Goal: Task Accomplishment & Management: Use online tool/utility

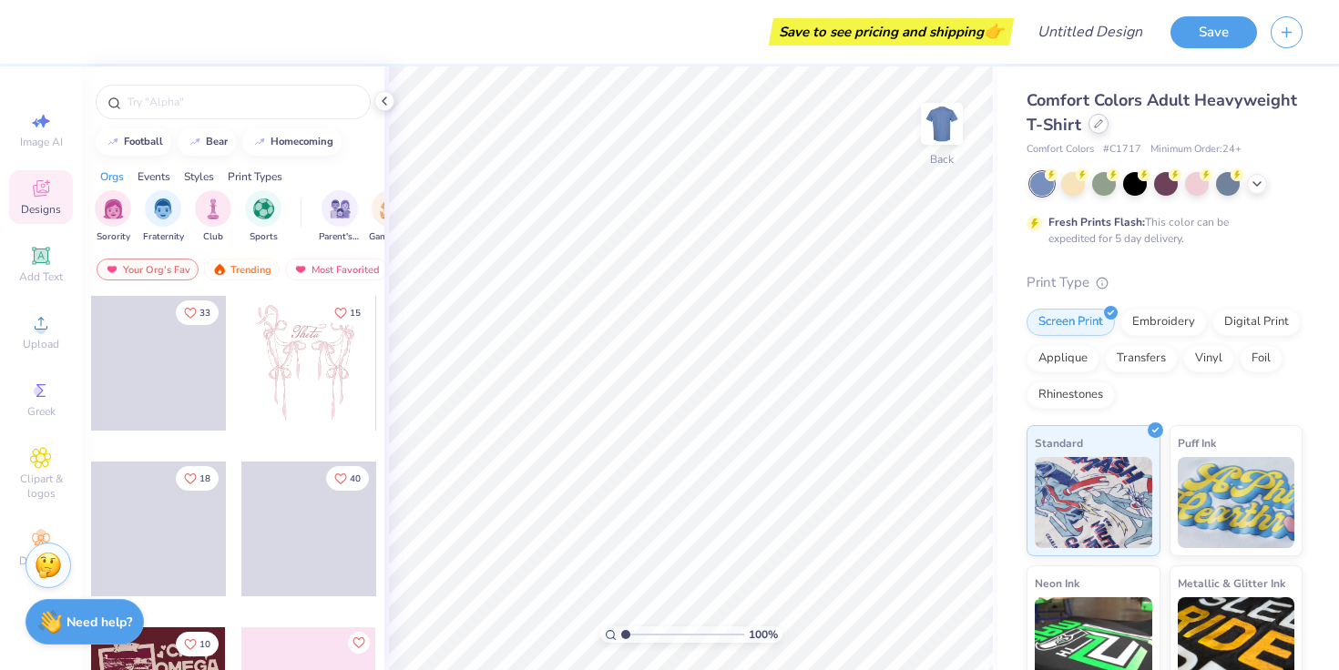
click at [1095, 126] on icon at bounding box center [1098, 123] width 9 height 9
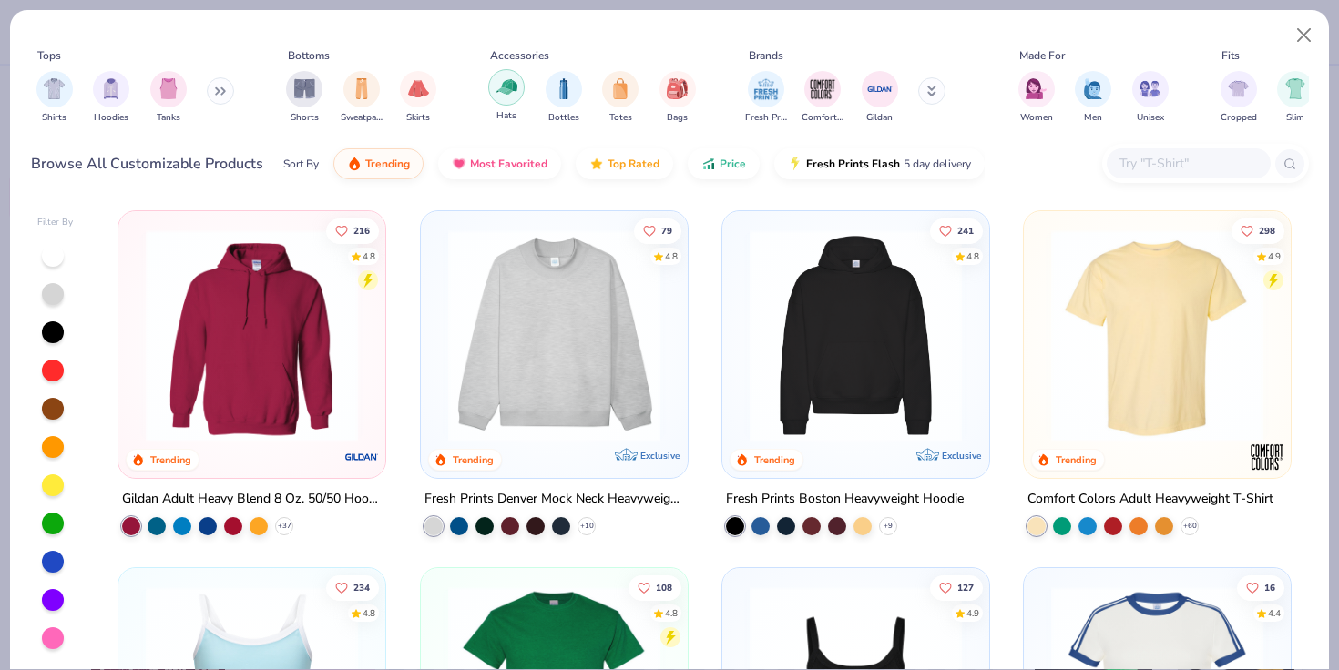
click at [516, 90] on div "filter for Hats" at bounding box center [506, 87] width 36 height 36
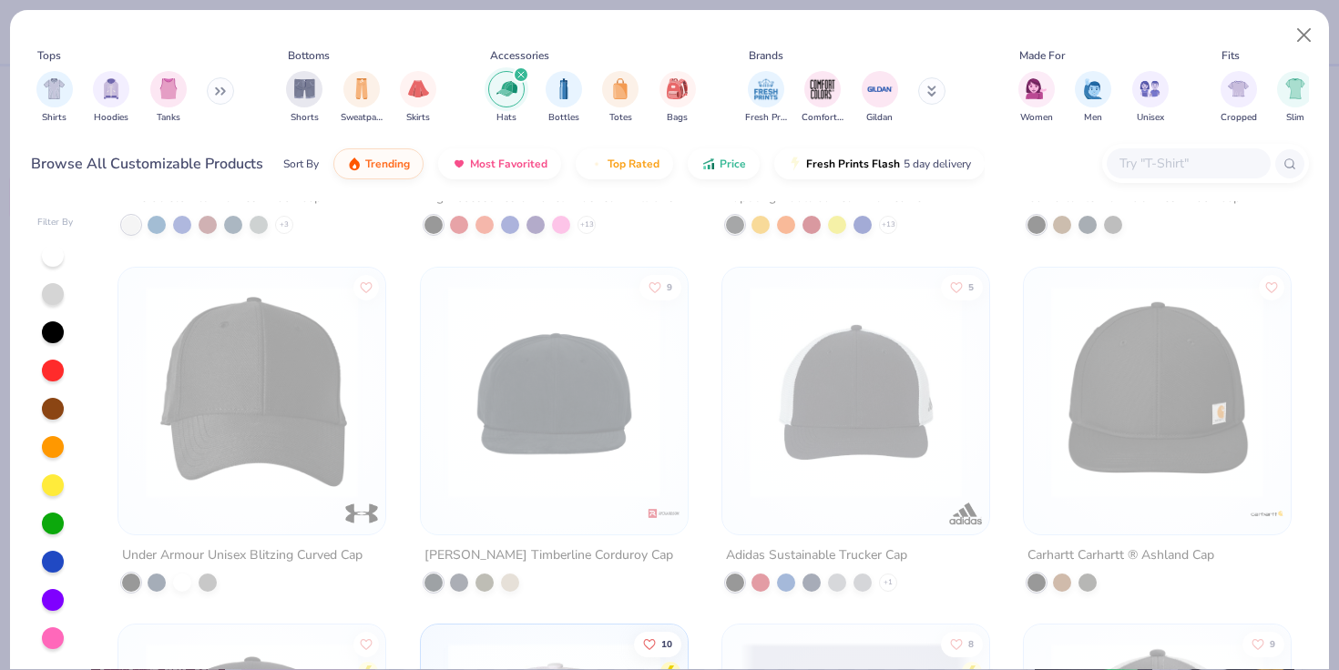
scroll to position [2099, 0]
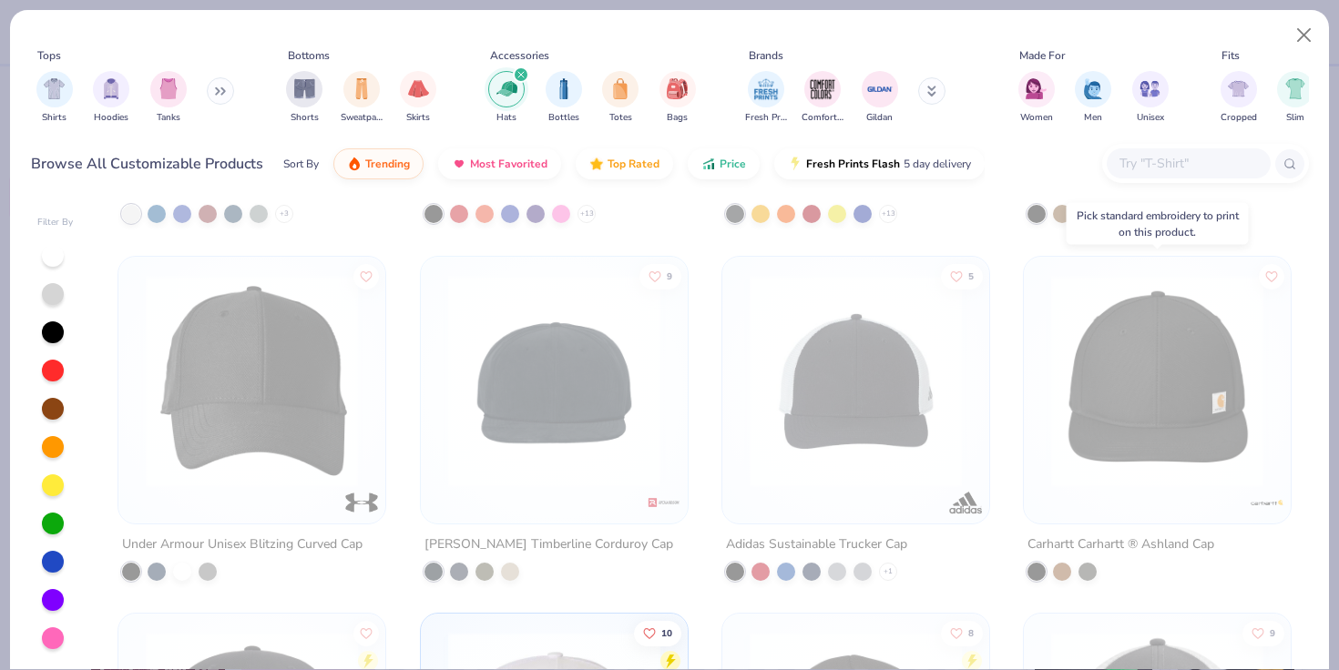
click at [1076, 422] on img at bounding box center [1157, 380] width 230 height 212
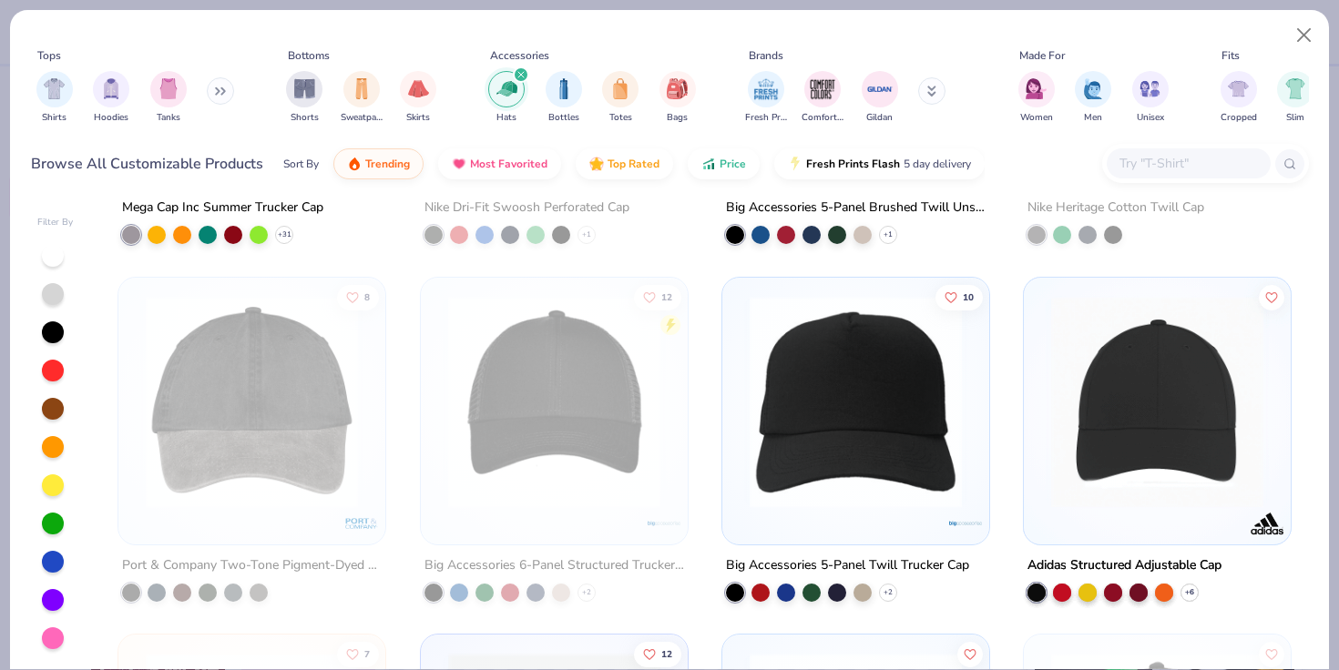
scroll to position [26, 0]
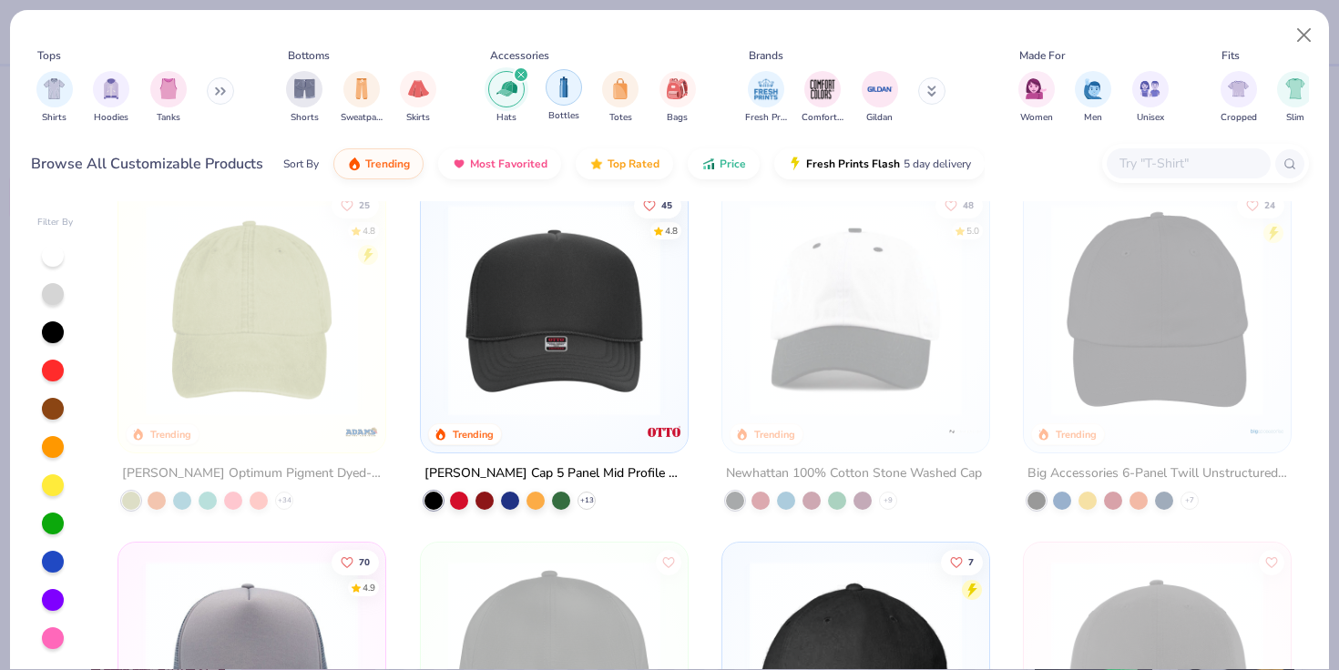
click at [554, 77] on img "filter for Bottles" at bounding box center [564, 87] width 20 height 21
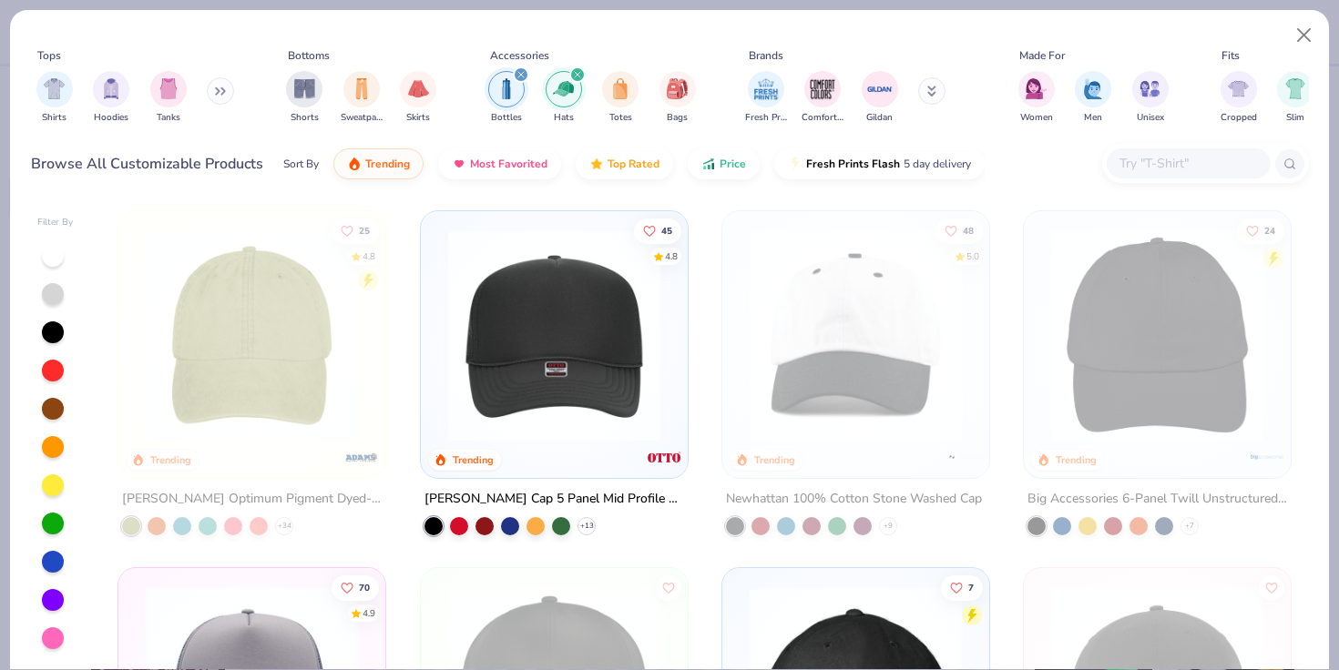
click at [579, 74] on icon "filter for Hats" at bounding box center [577, 74] width 7 height 7
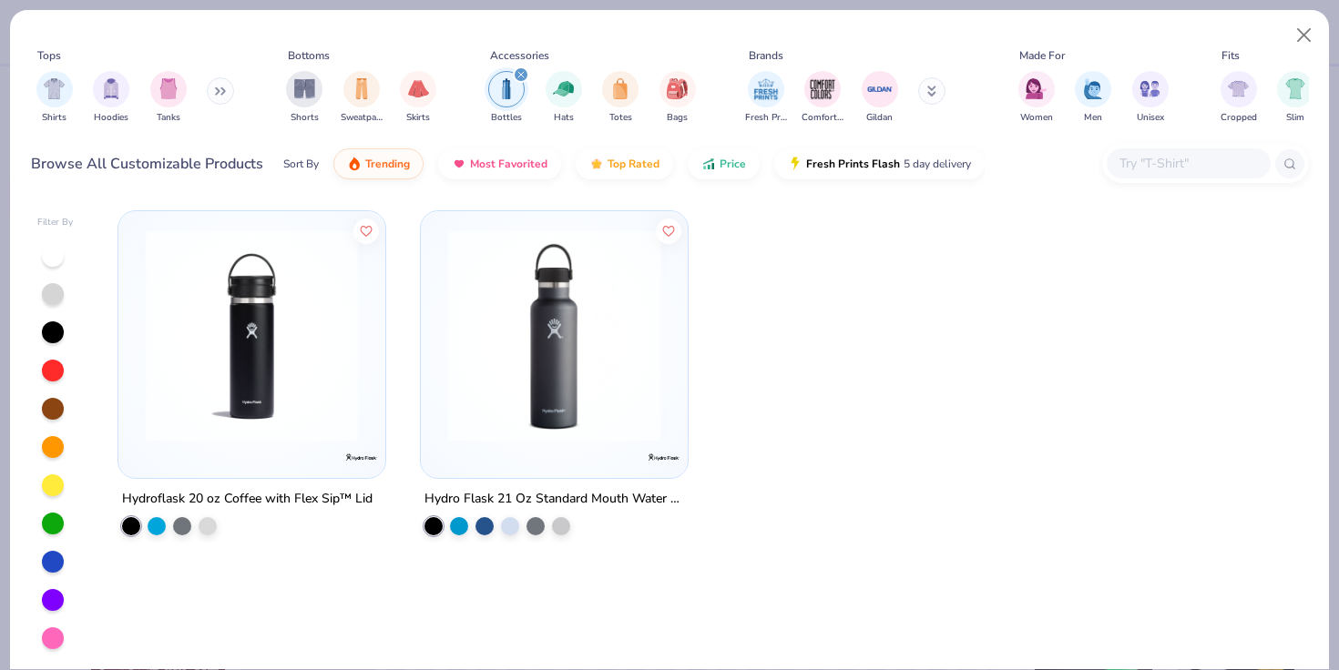
click at [523, 75] on icon "filter for Bottles" at bounding box center [520, 74] width 7 height 7
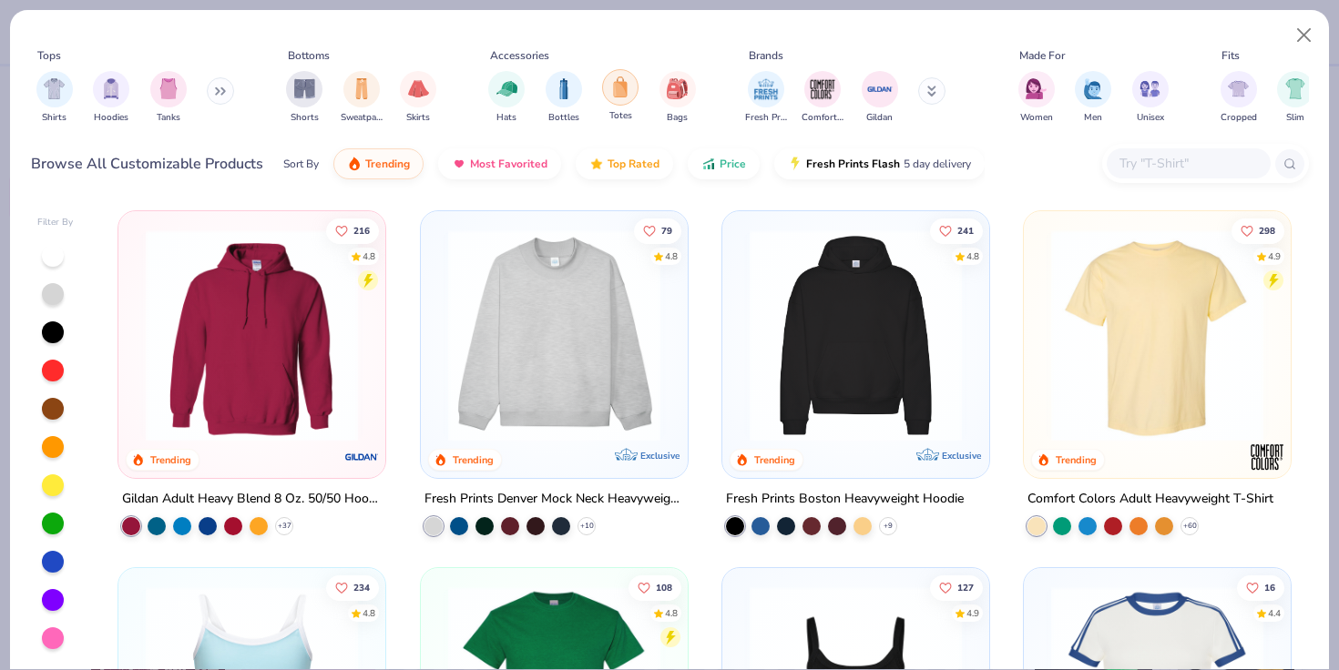
click at [616, 93] on img "filter for Totes" at bounding box center [620, 87] width 20 height 21
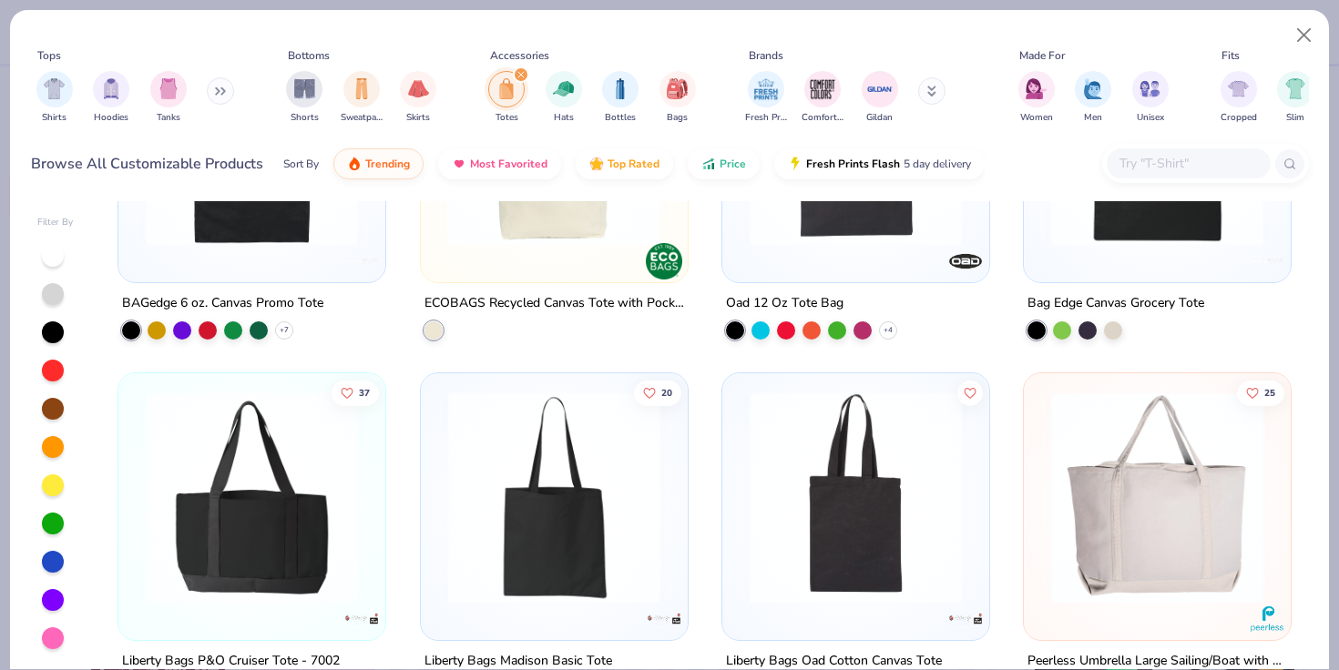
scroll to position [311, 0]
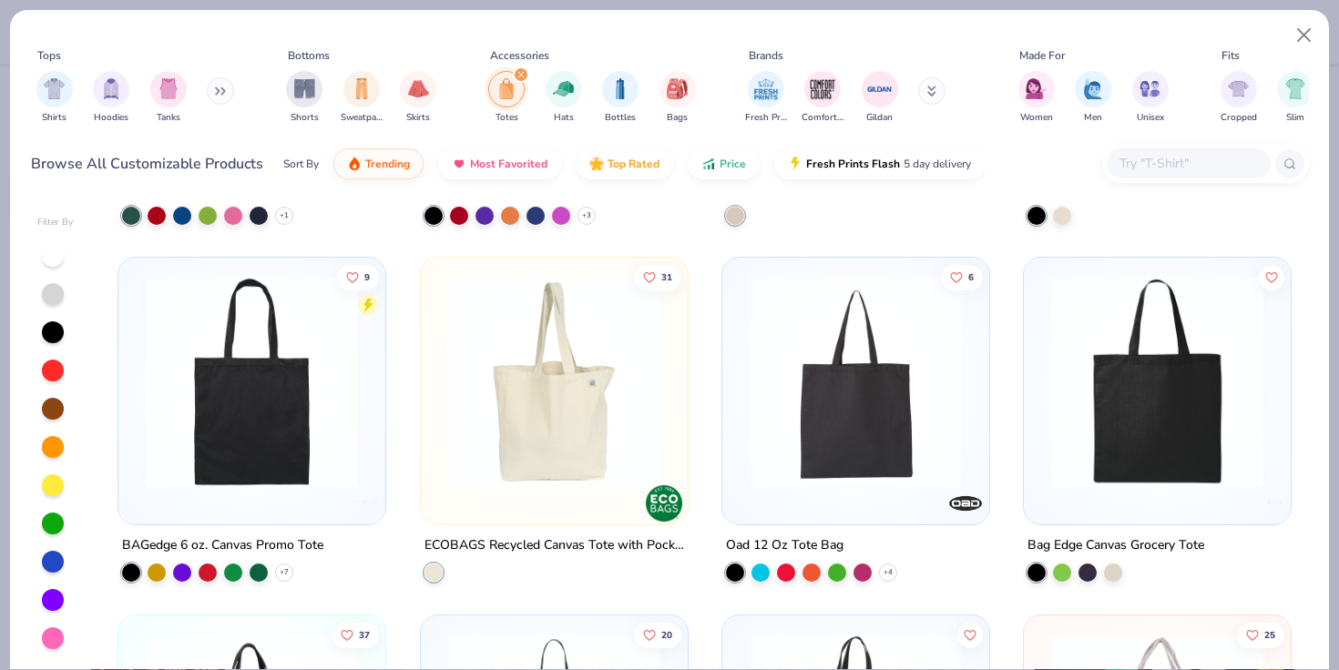
click at [510, 71] on div "Totes" at bounding box center [506, 98] width 36 height 54
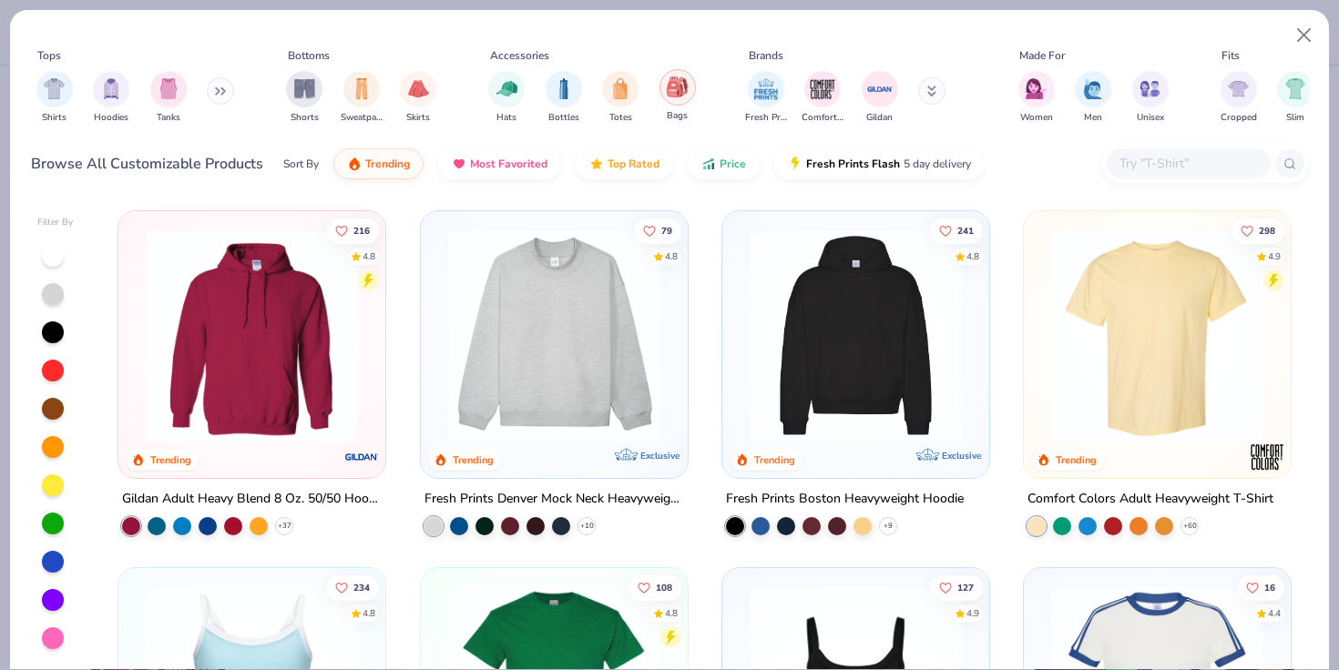
click at [678, 92] on img "filter for Bags" at bounding box center [677, 87] width 20 height 21
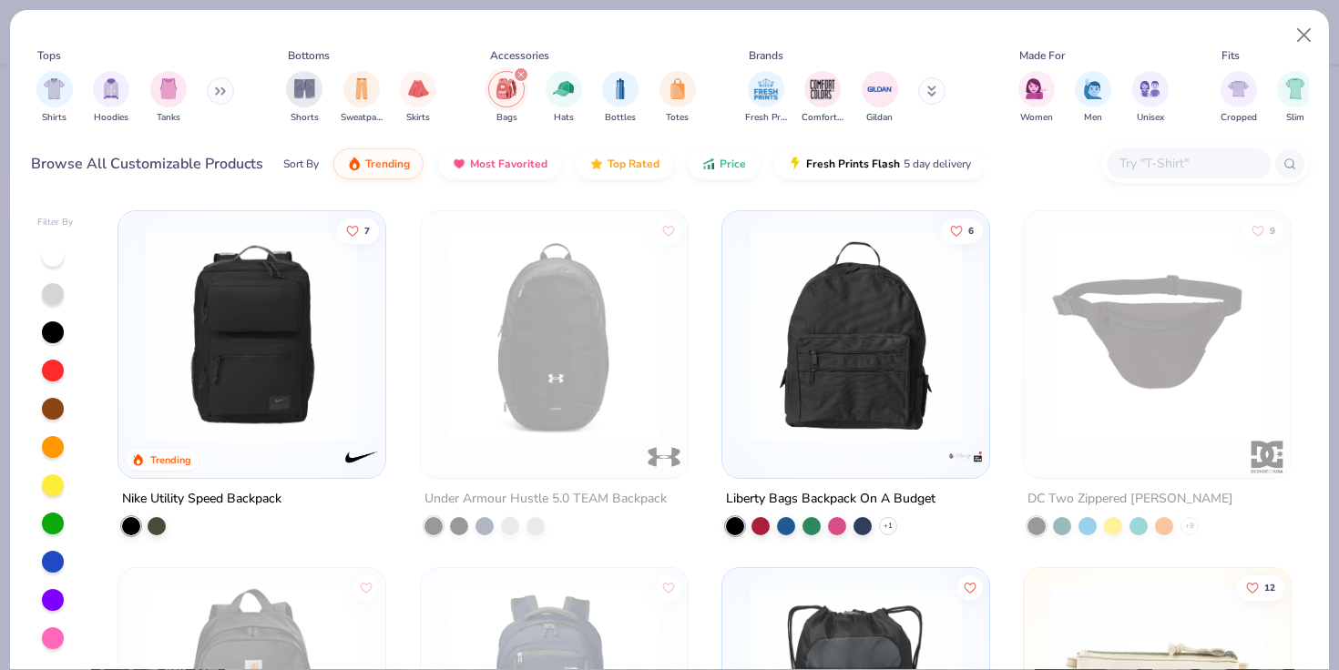
click at [516, 75] on div "filter for Bags" at bounding box center [521, 74] width 16 height 16
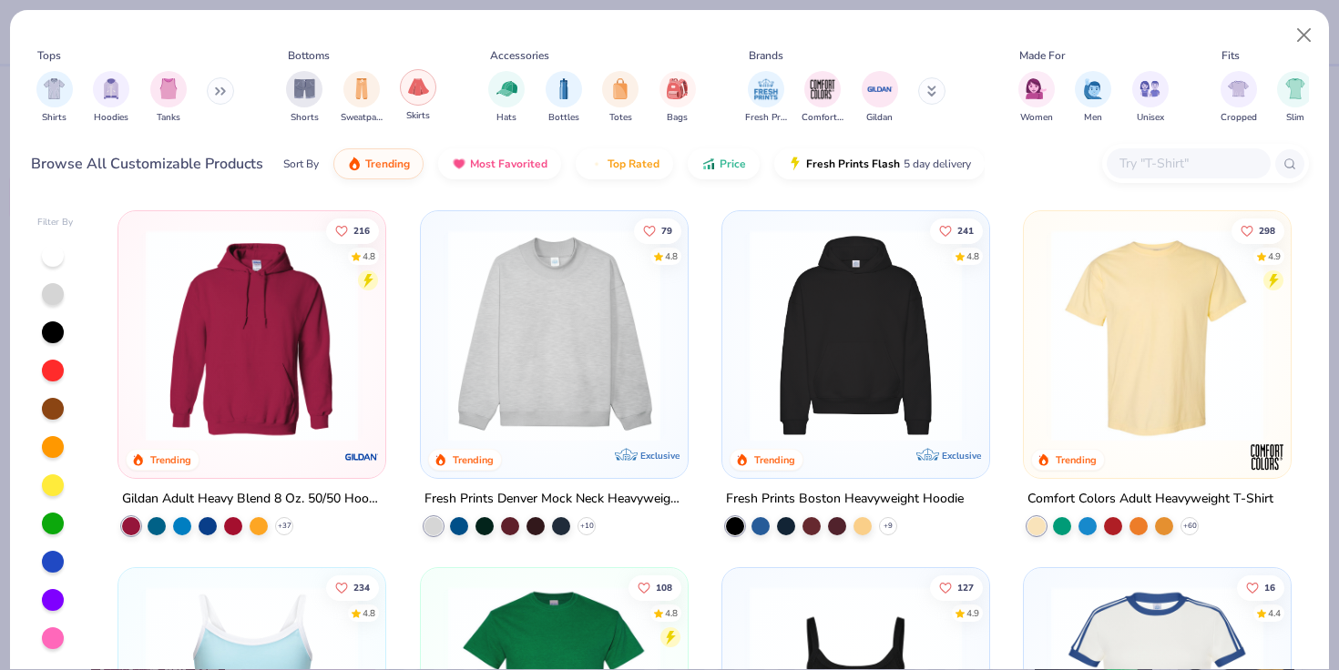
click at [425, 80] on img "filter for Skirts" at bounding box center [418, 87] width 21 height 21
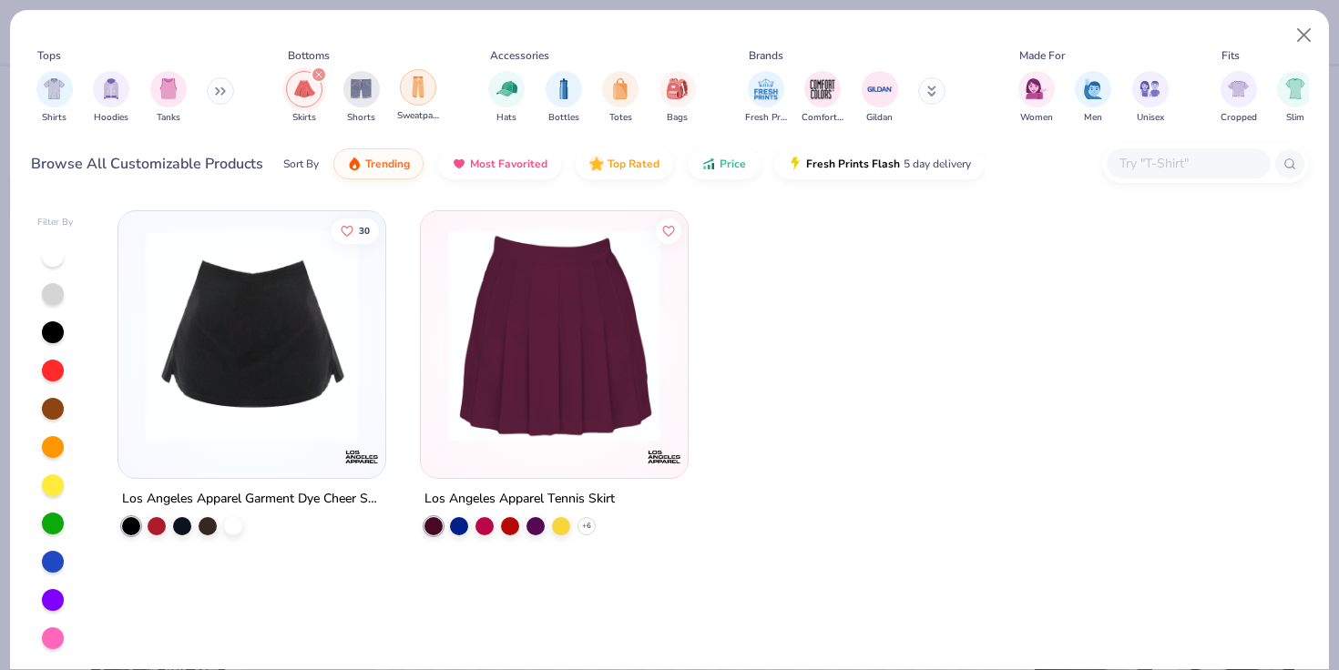
click at [419, 85] on img "filter for Sweatpants" at bounding box center [418, 87] width 20 height 21
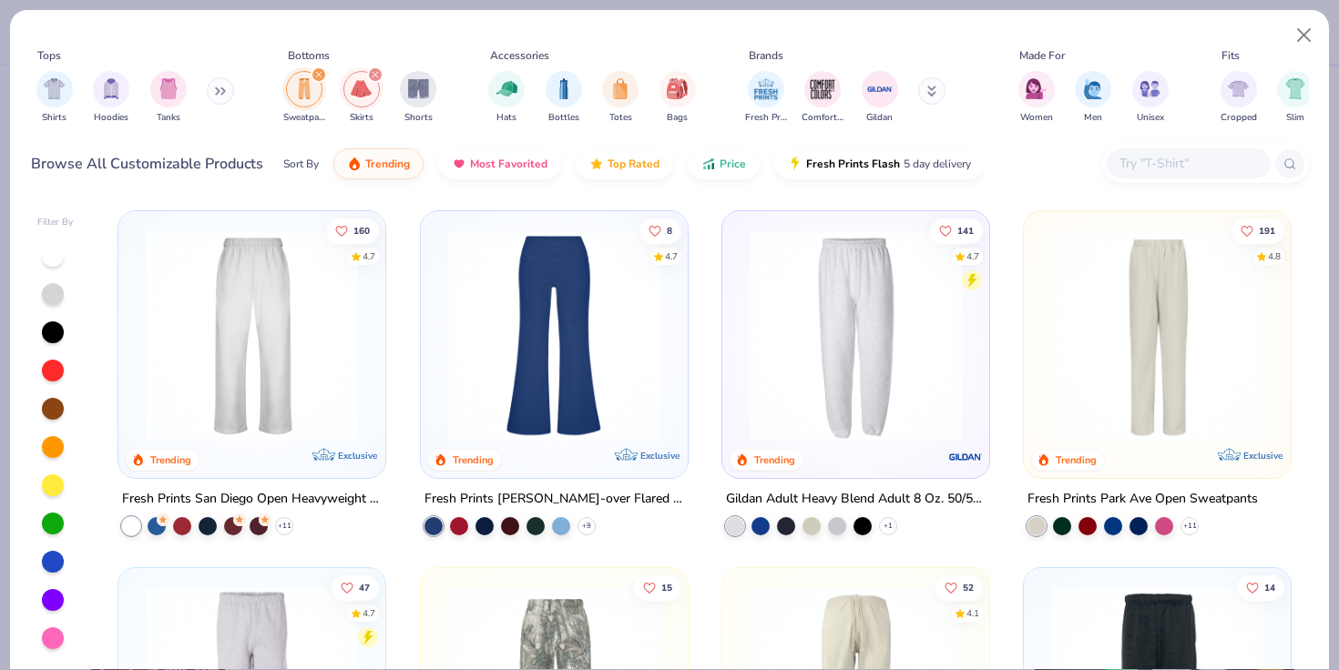
click at [352, 91] on img "filter for Skirts" at bounding box center [361, 88] width 21 height 21
click at [313, 89] on img "filter for Sweatpants" at bounding box center [304, 88] width 20 height 21
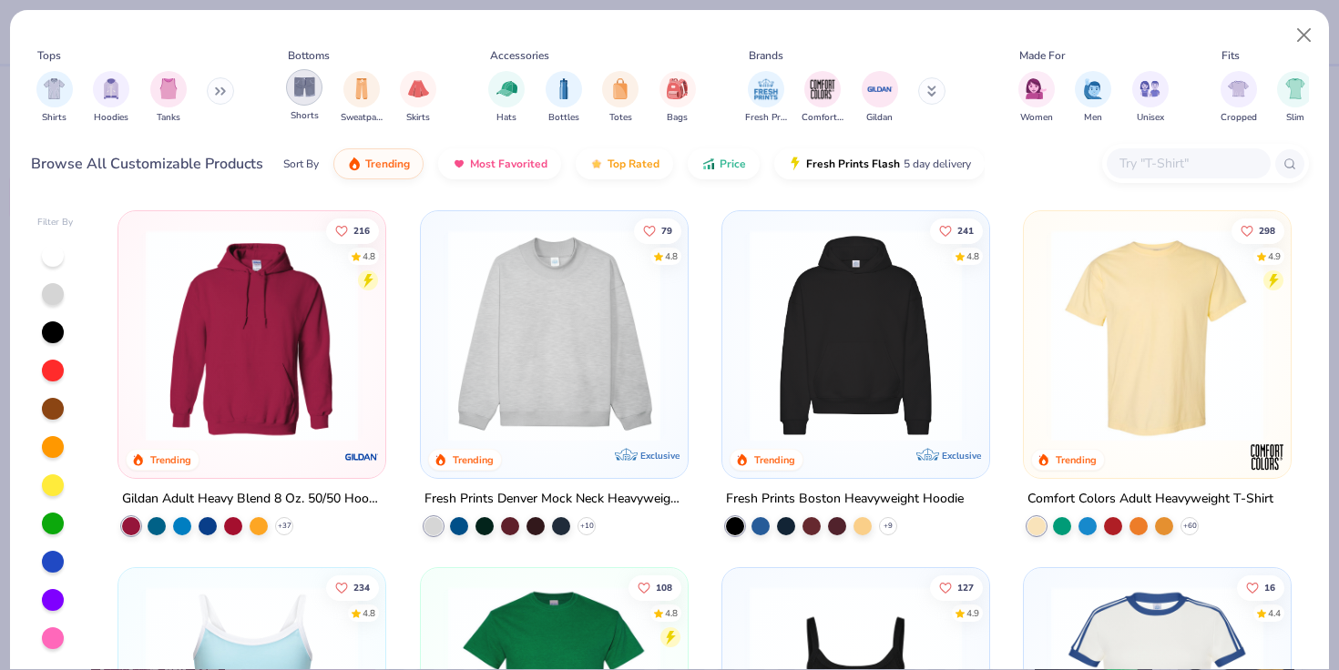
click at [294, 90] on img "filter for Shorts" at bounding box center [304, 87] width 21 height 21
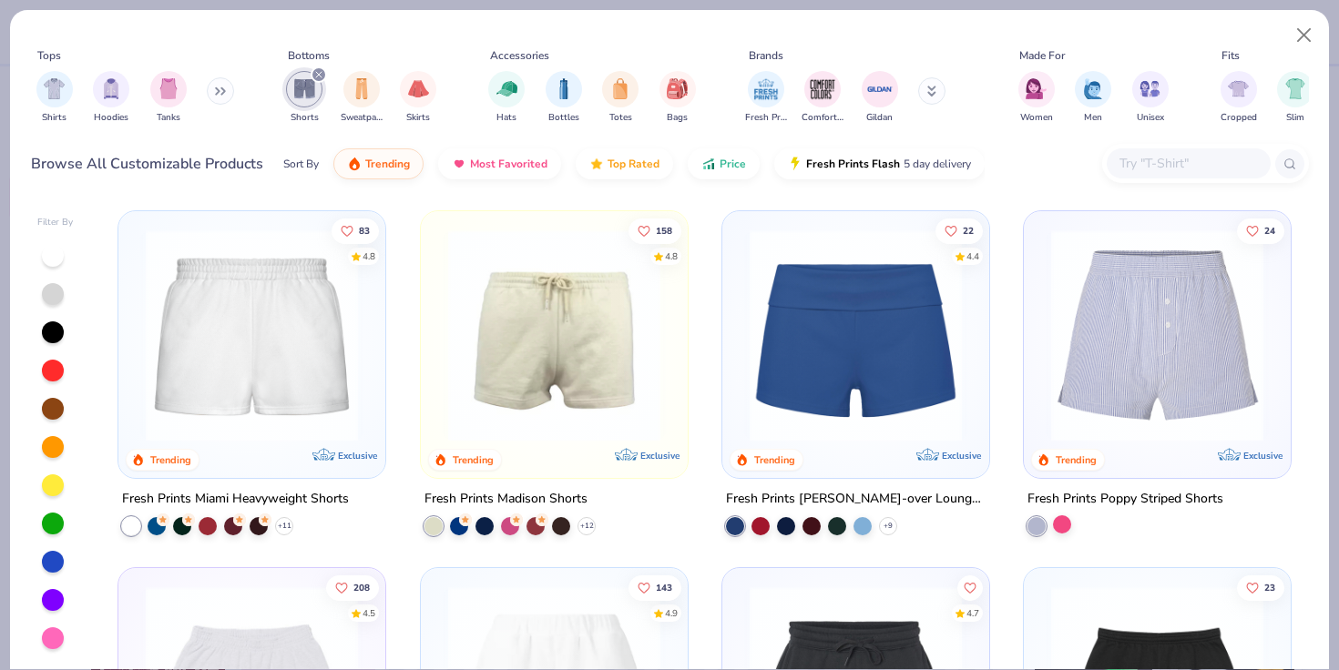
click at [1065, 530] on div at bounding box center [1062, 525] width 18 height 18
click at [1046, 522] on div at bounding box center [1036, 526] width 18 height 18
click at [1054, 522] on div at bounding box center [1062, 525] width 18 height 18
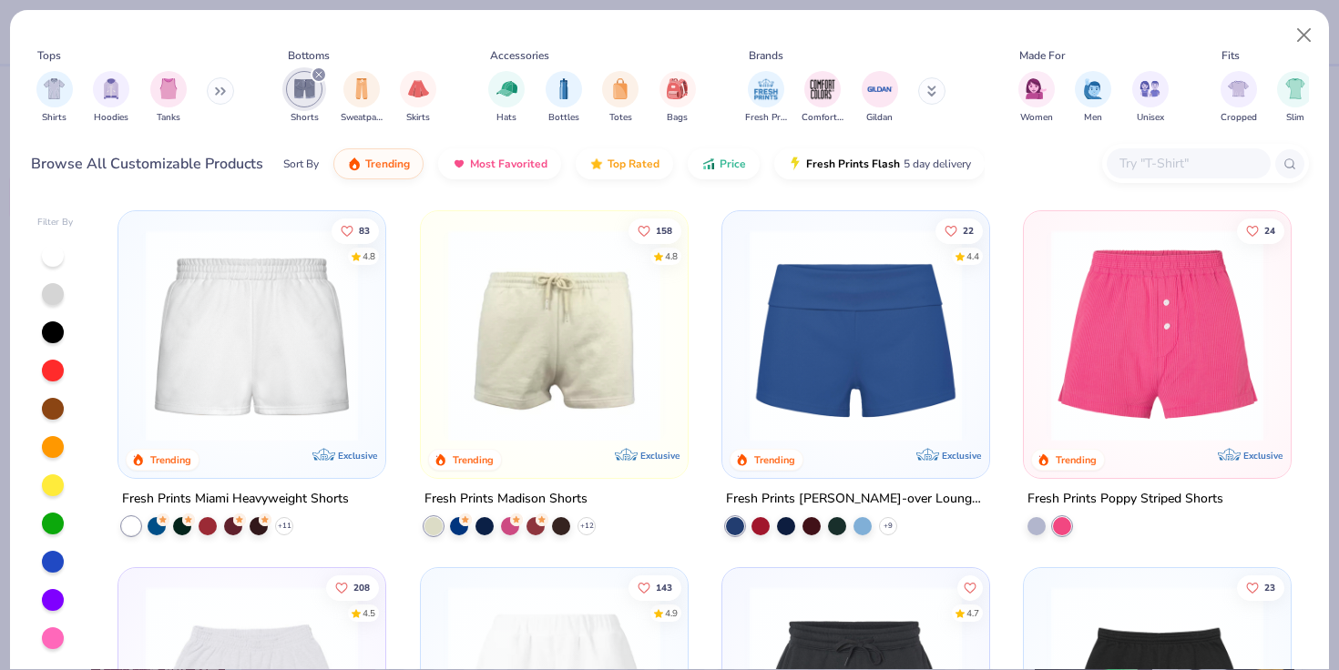
click at [322, 86] on div "Shorts Sweatpants Skirts" at bounding box center [361, 97] width 161 height 67
click at [319, 83] on div "filter for Shorts" at bounding box center [304, 89] width 36 height 36
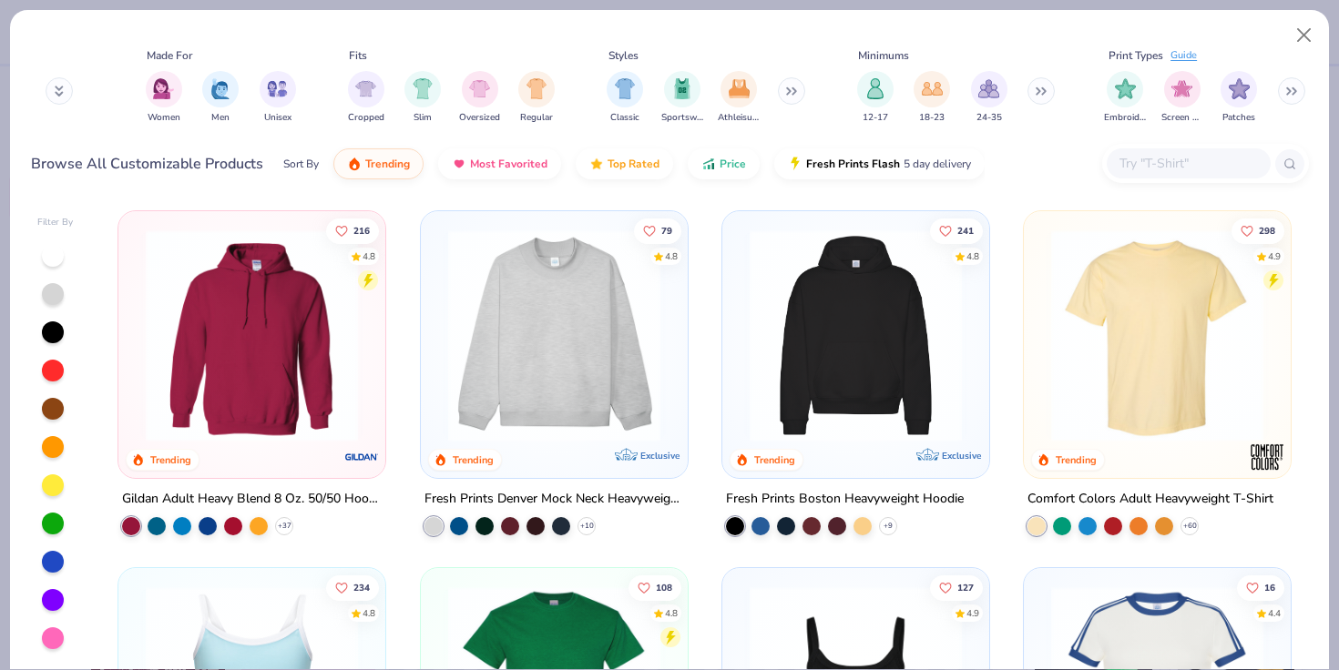
scroll to position [0, 874]
click at [1245, 93] on img "filter for Patches" at bounding box center [1237, 87] width 21 height 21
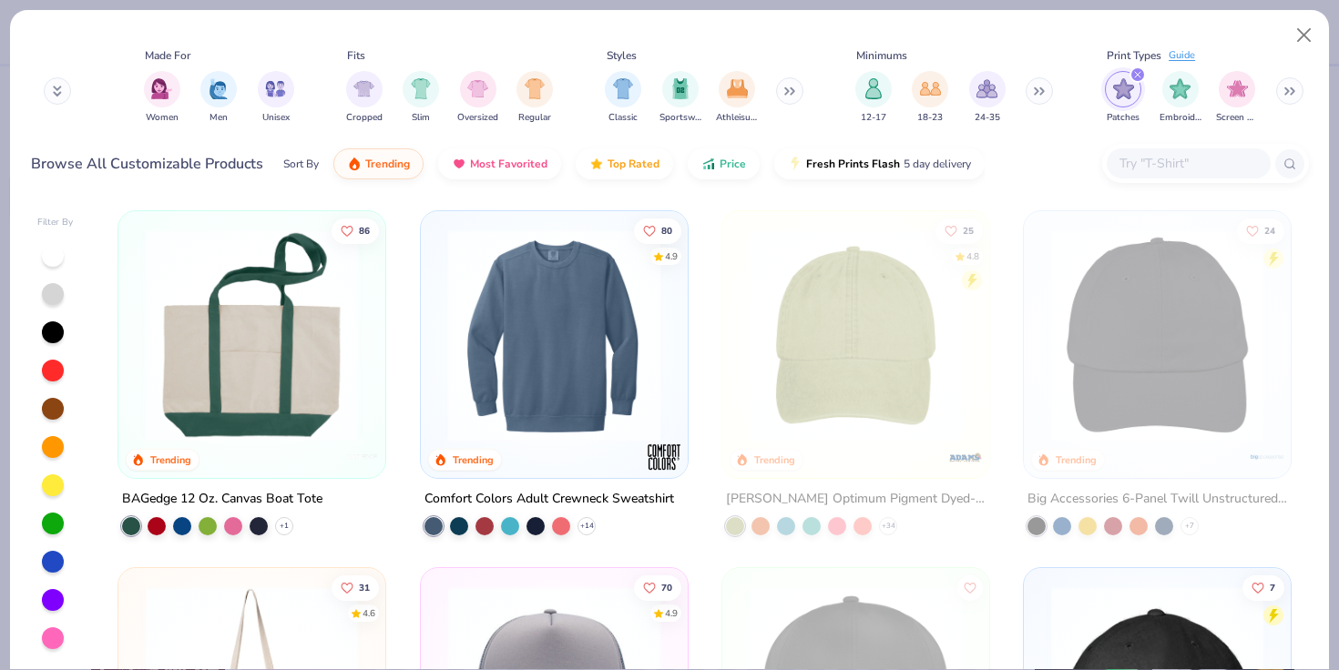
click at [438, 341] on img at bounding box center [323, 336] width 230 height 212
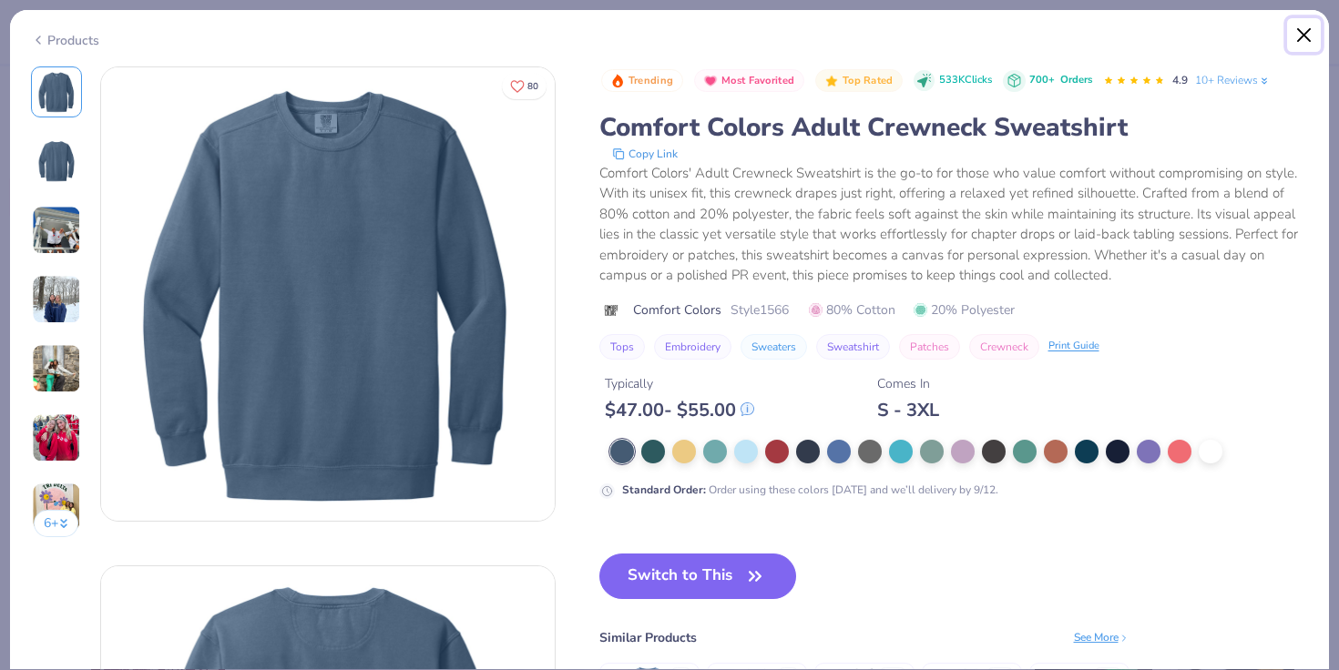
click at [1294, 30] on button "Close" at bounding box center [1304, 35] width 35 height 35
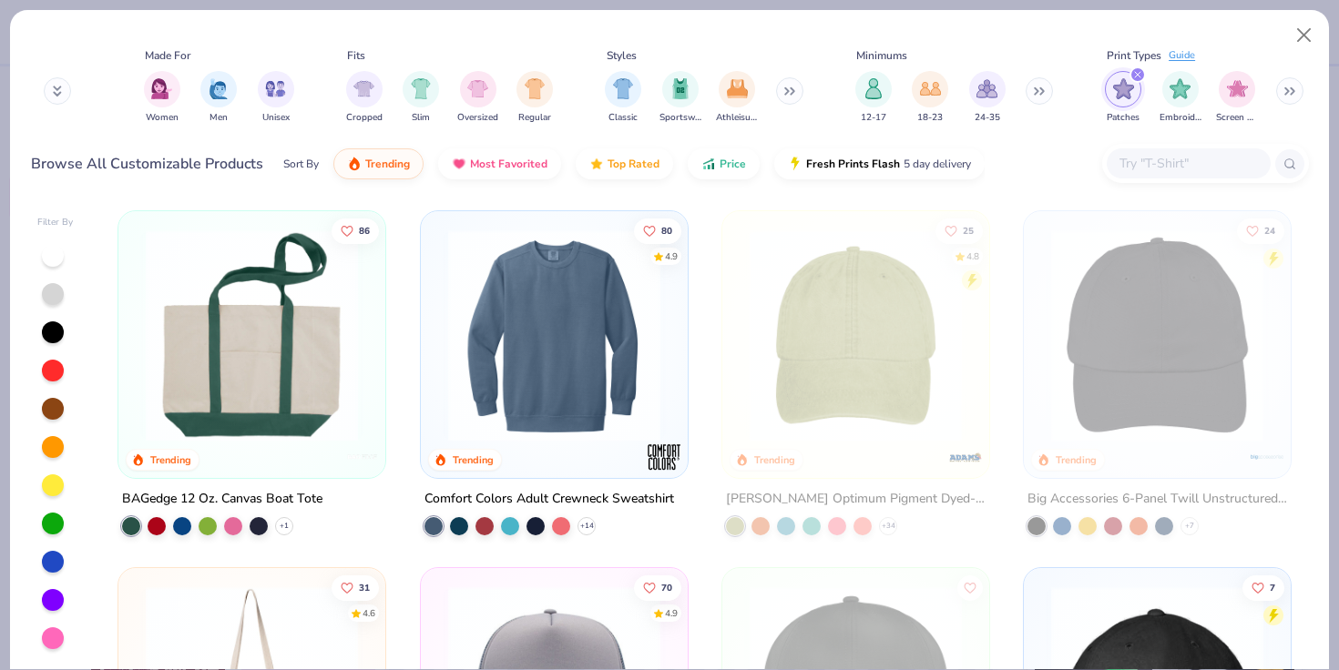
click at [232, 410] on img at bounding box center [252, 336] width 230 height 212
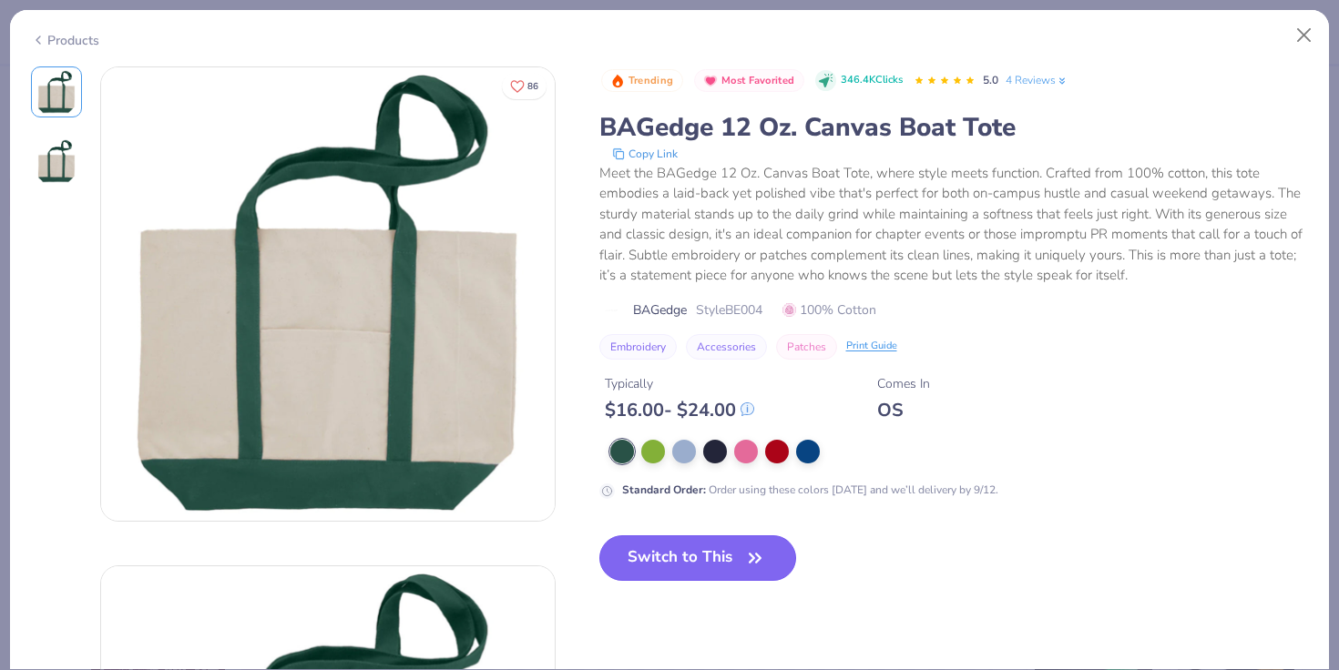
click at [666, 571] on button "Switch to This" at bounding box center [698, 559] width 198 height 46
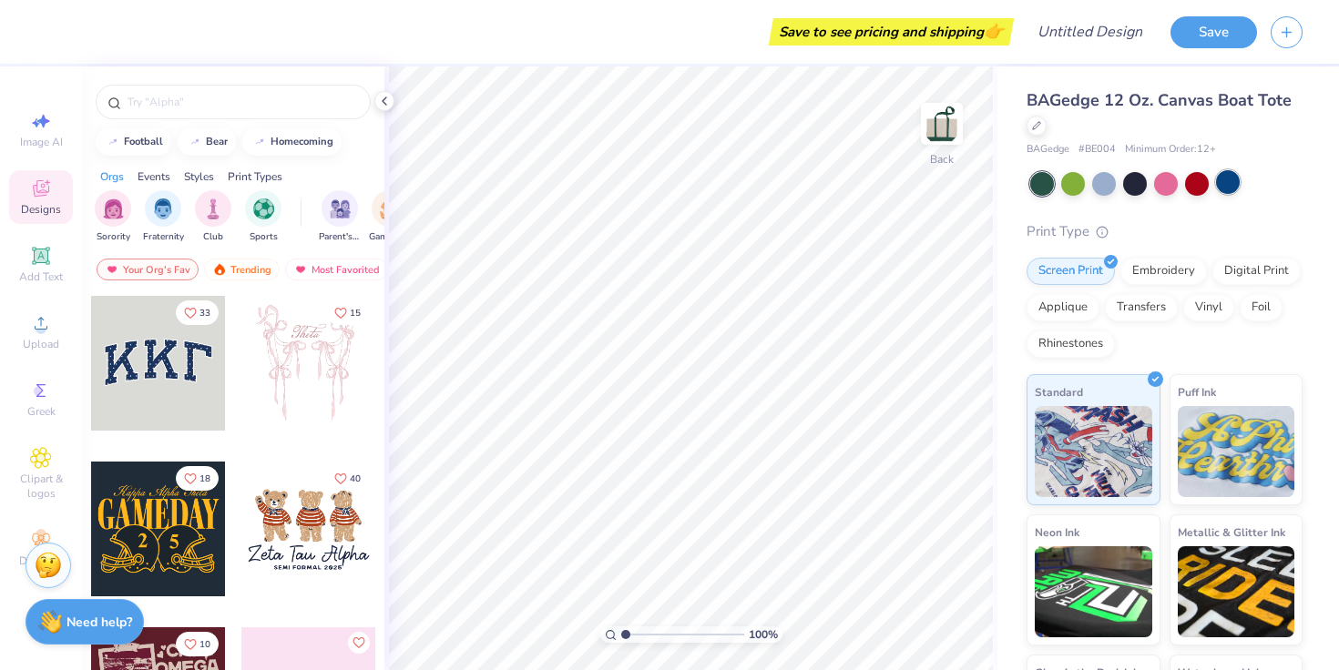
click at [1230, 184] on div at bounding box center [1228, 182] width 24 height 24
click at [1167, 192] on div at bounding box center [1166, 182] width 24 height 24
click at [1083, 302] on div "Applique" at bounding box center [1063, 304] width 73 height 27
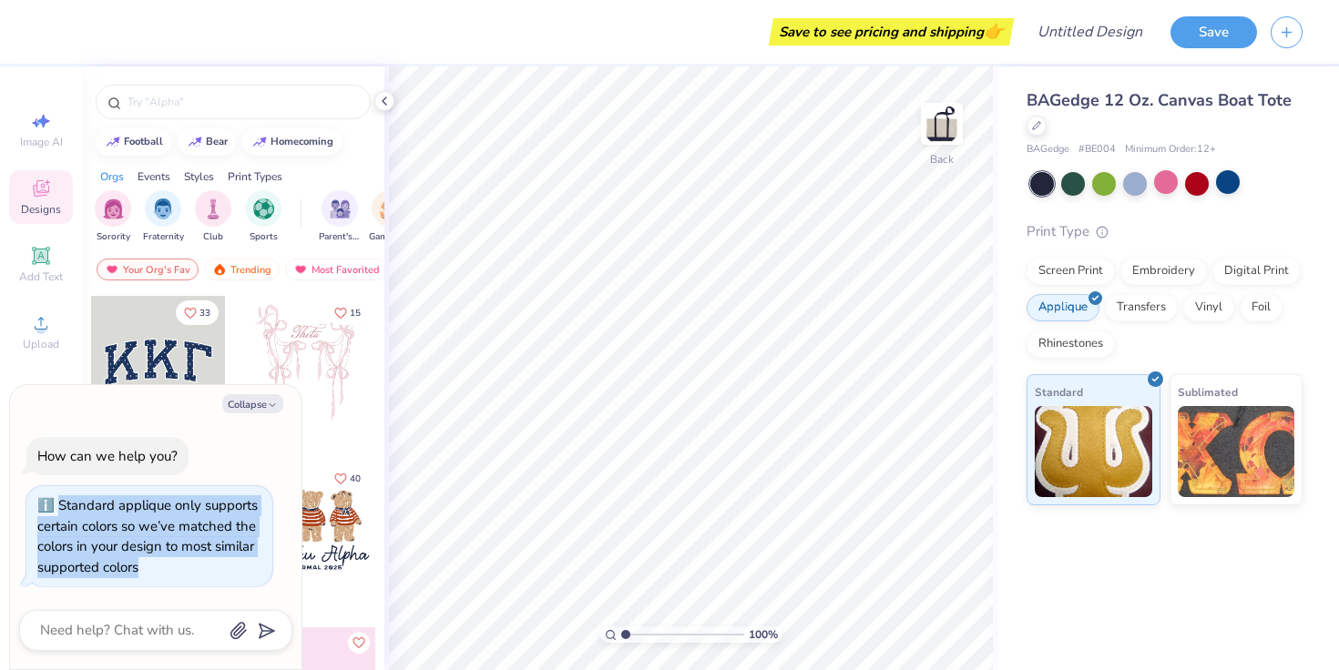
drag, startPoint x: 226, startPoint y: 567, endPoint x: 55, endPoint y: 498, distance: 184.7
click at [55, 498] on div "Standard applique only supports certain colors so we’ve matched the colors in y…" at bounding box center [149, 537] width 224 height 82
click at [55, 498] on div "Standard applique only supports certain colors so we’ve matched the colors in y…" at bounding box center [147, 536] width 220 height 80
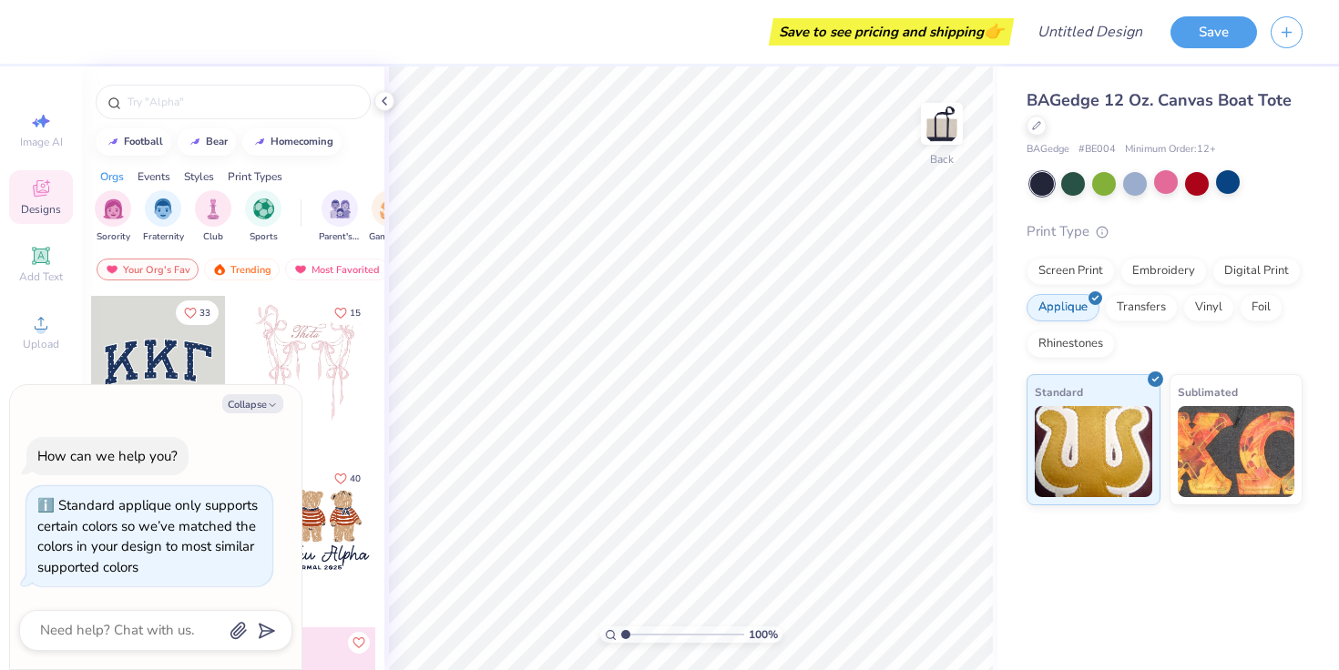
click at [164, 570] on div "Standard applique only supports certain colors so we’ve matched the colors in y…" at bounding box center [149, 537] width 224 height 82
click at [1102, 474] on img at bounding box center [1094, 449] width 118 height 91
click at [247, 397] on button "Collapse" at bounding box center [252, 403] width 61 height 19
type textarea "x"
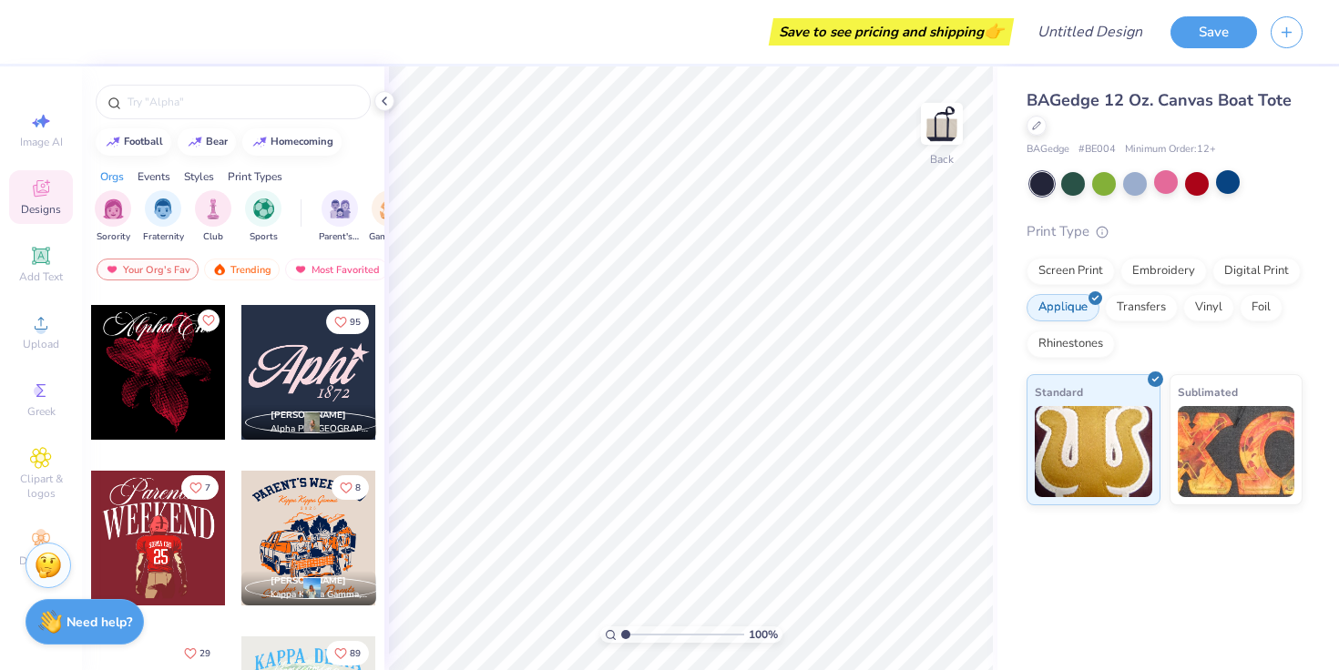
scroll to position [2016, 0]
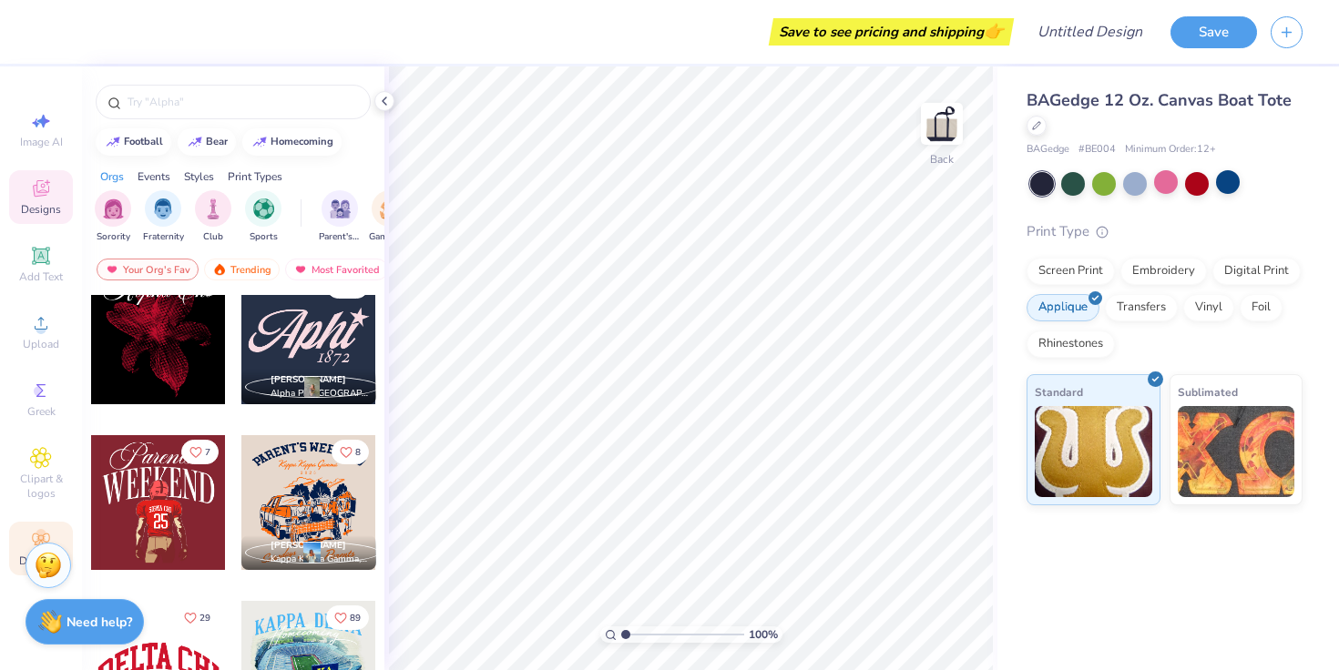
click at [26, 536] on div "Decorate" at bounding box center [41, 549] width 64 height 54
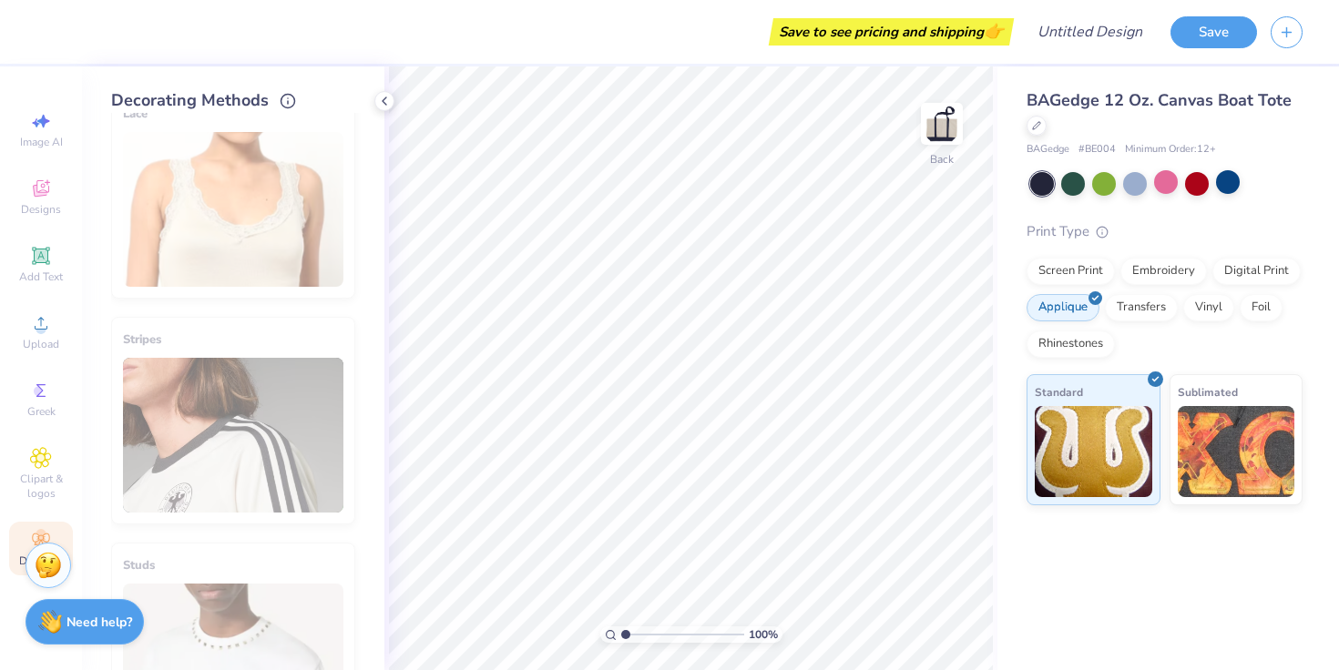
scroll to position [0, 0]
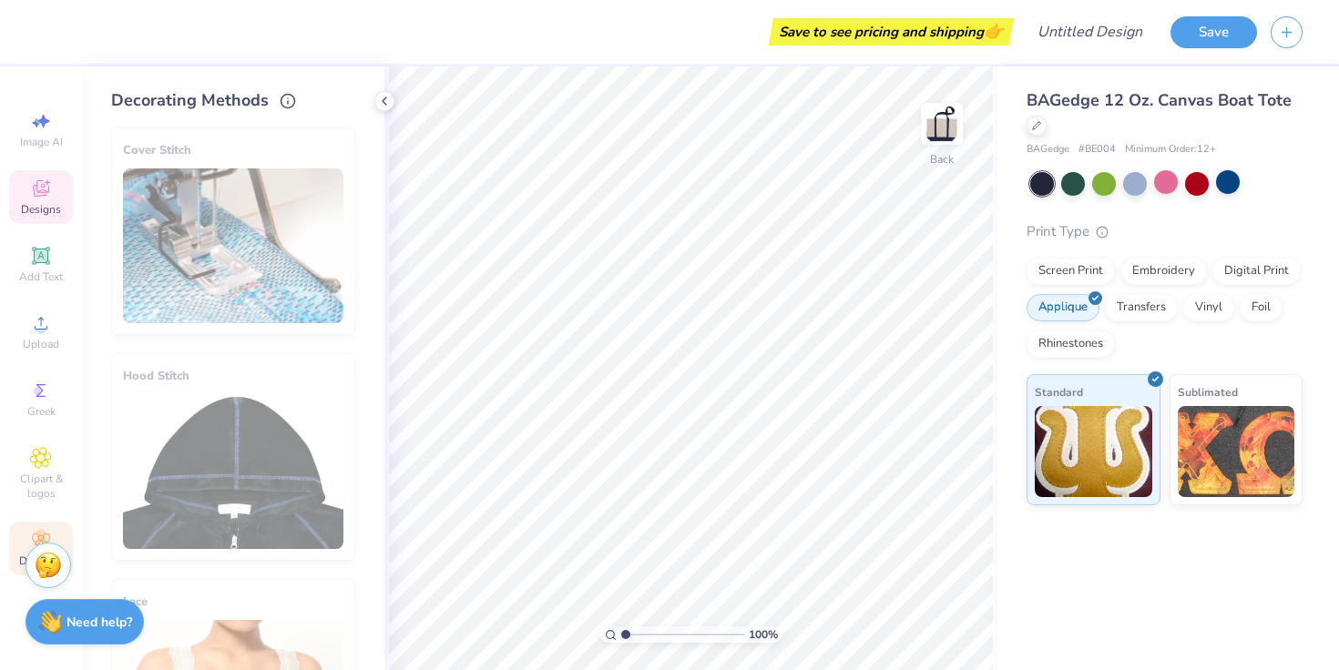
click at [45, 203] on span "Designs" at bounding box center [41, 209] width 40 height 15
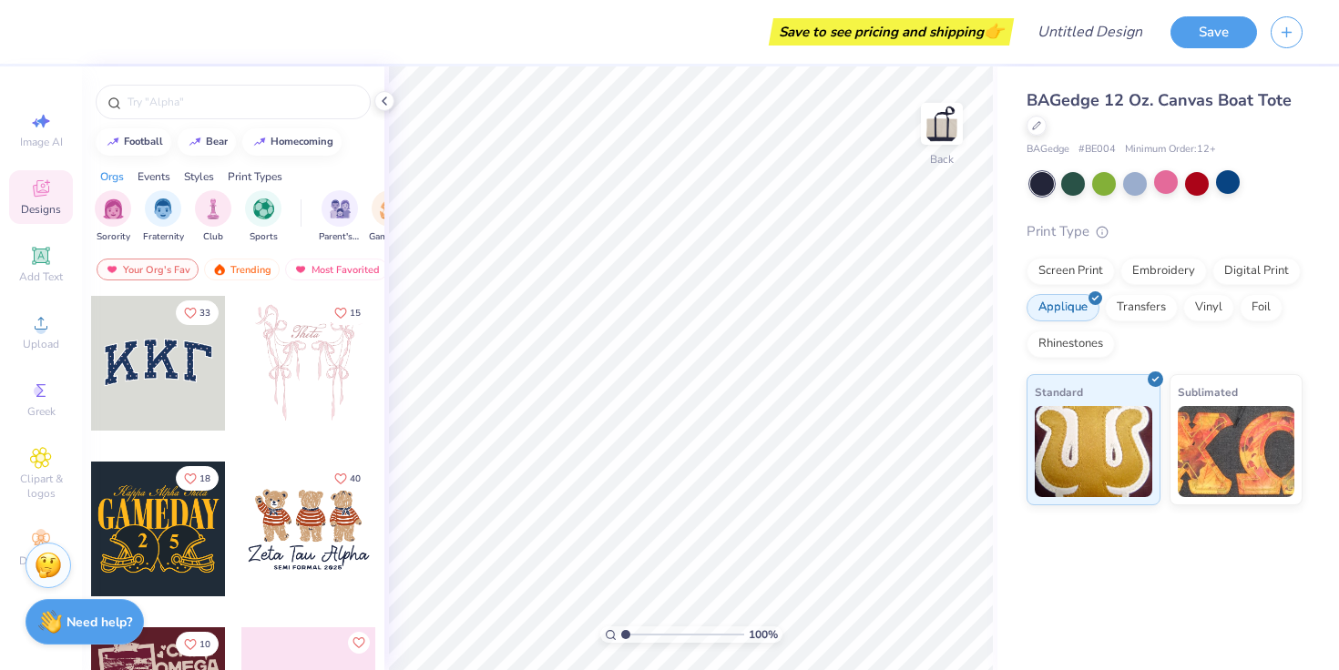
click at [169, 384] on div at bounding box center [158, 363] width 135 height 135
click at [34, 380] on icon at bounding box center [41, 391] width 22 height 22
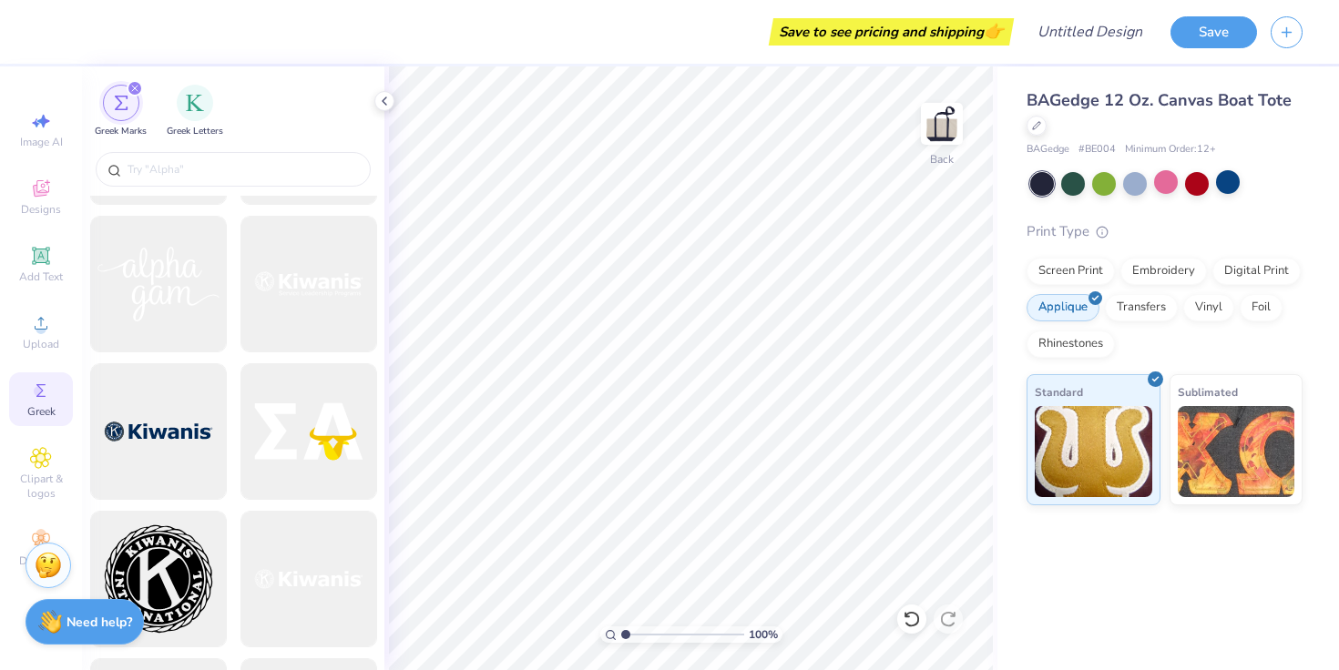
scroll to position [9752, 0]
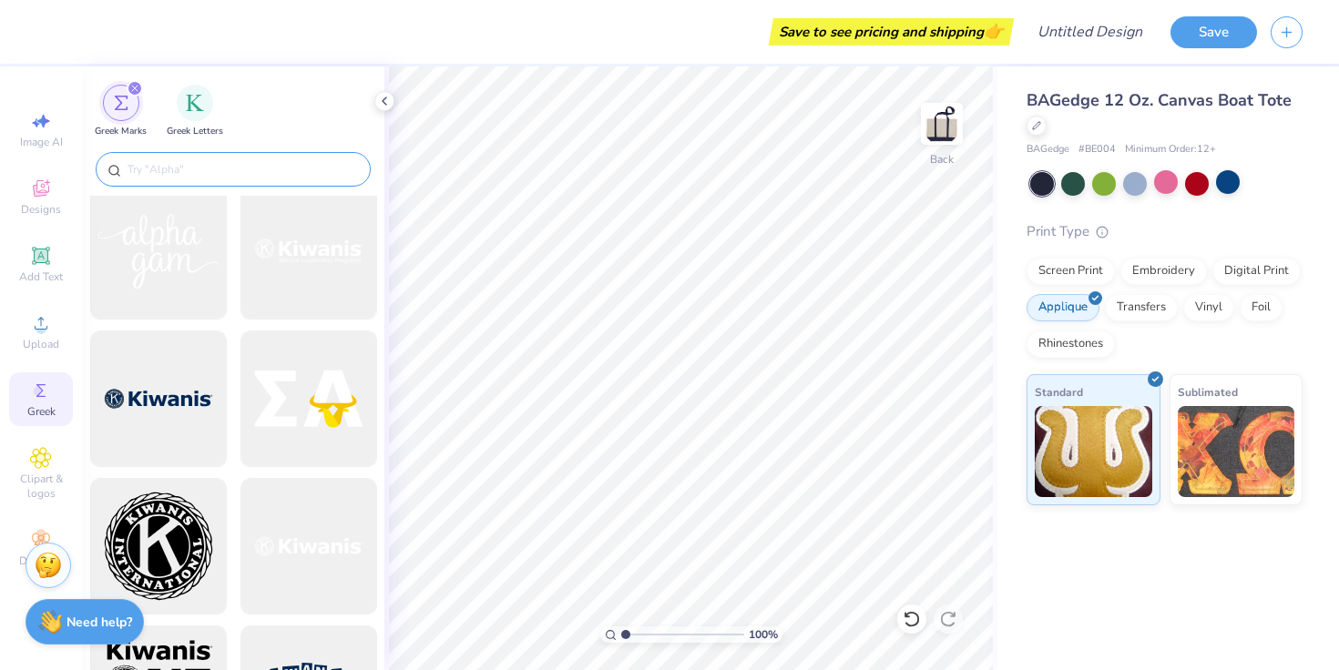
click at [257, 169] on input "text" at bounding box center [242, 169] width 233 height 18
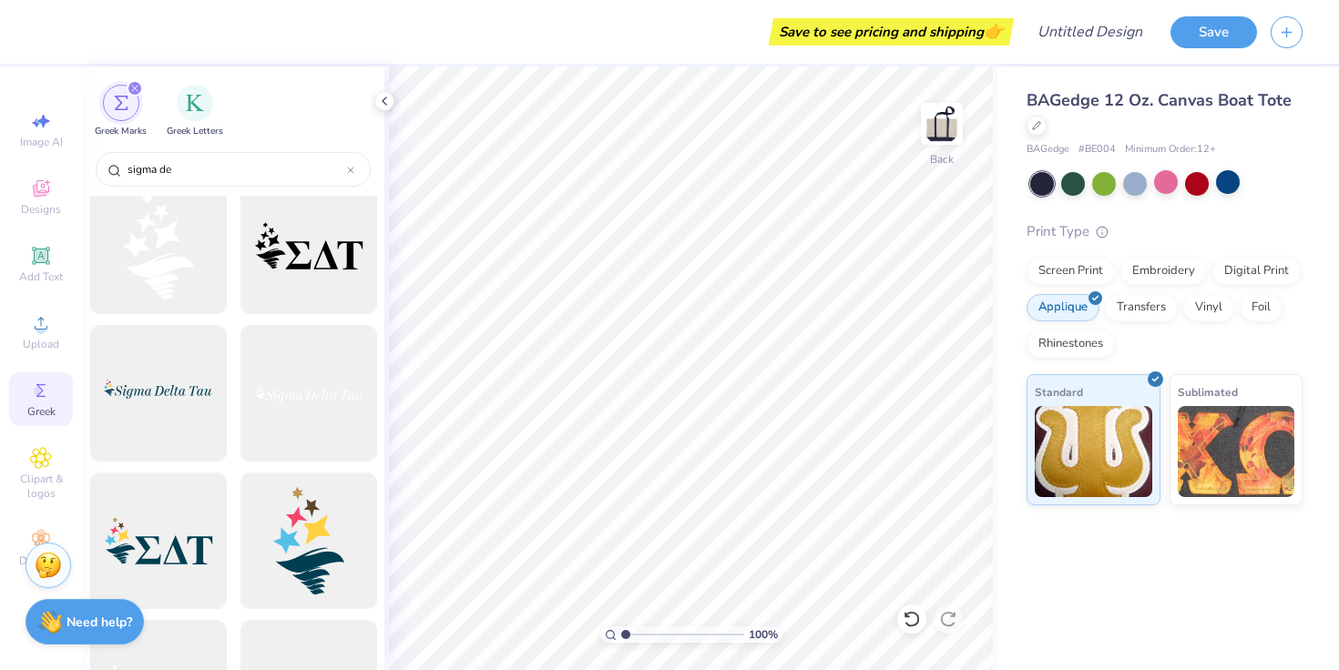
scroll to position [0, 0]
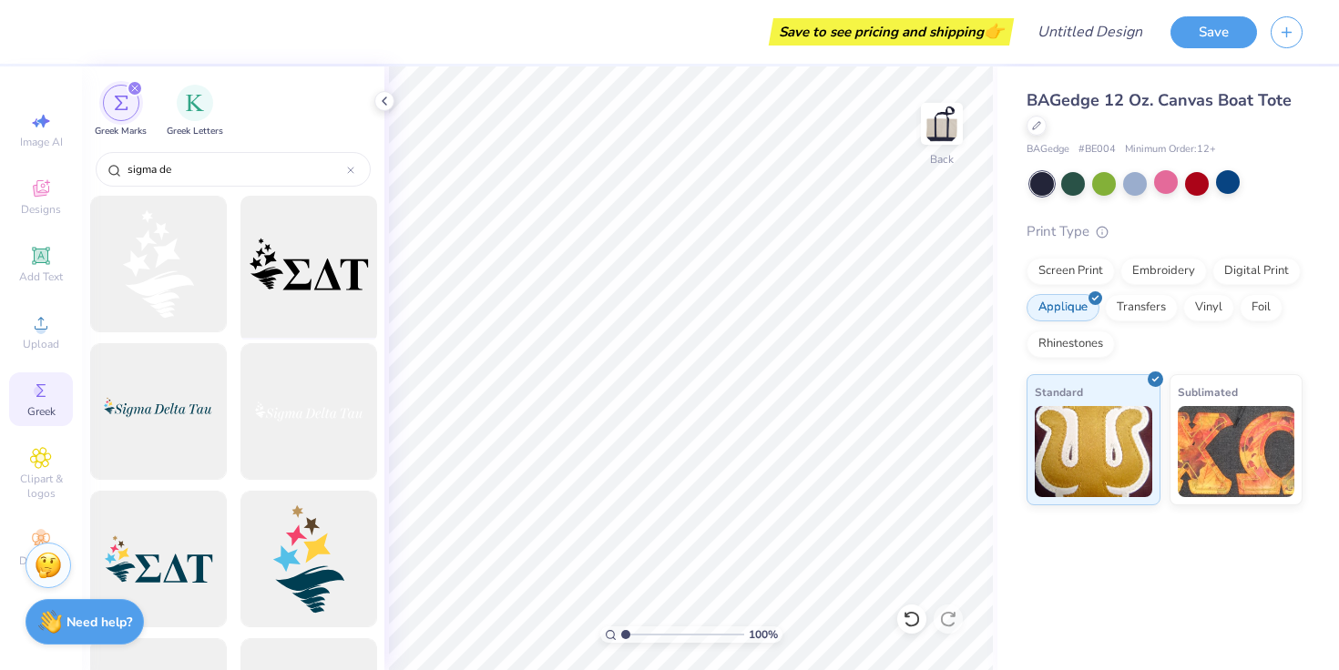
type input "sigma de"
click at [296, 285] on div at bounding box center [308, 264] width 150 height 150
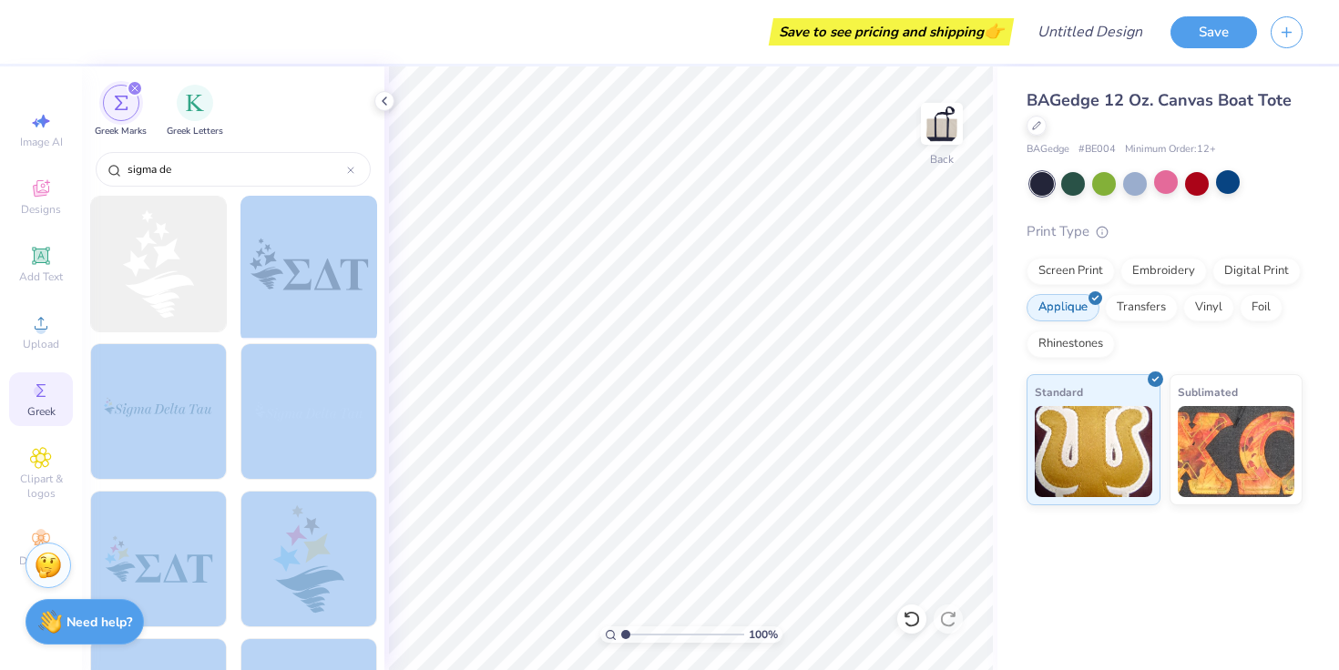
click at [632, 410] on div "Save to see pricing and shipping 👉 Design Title Save Image AI Designs Add Text …" at bounding box center [669, 335] width 1339 height 670
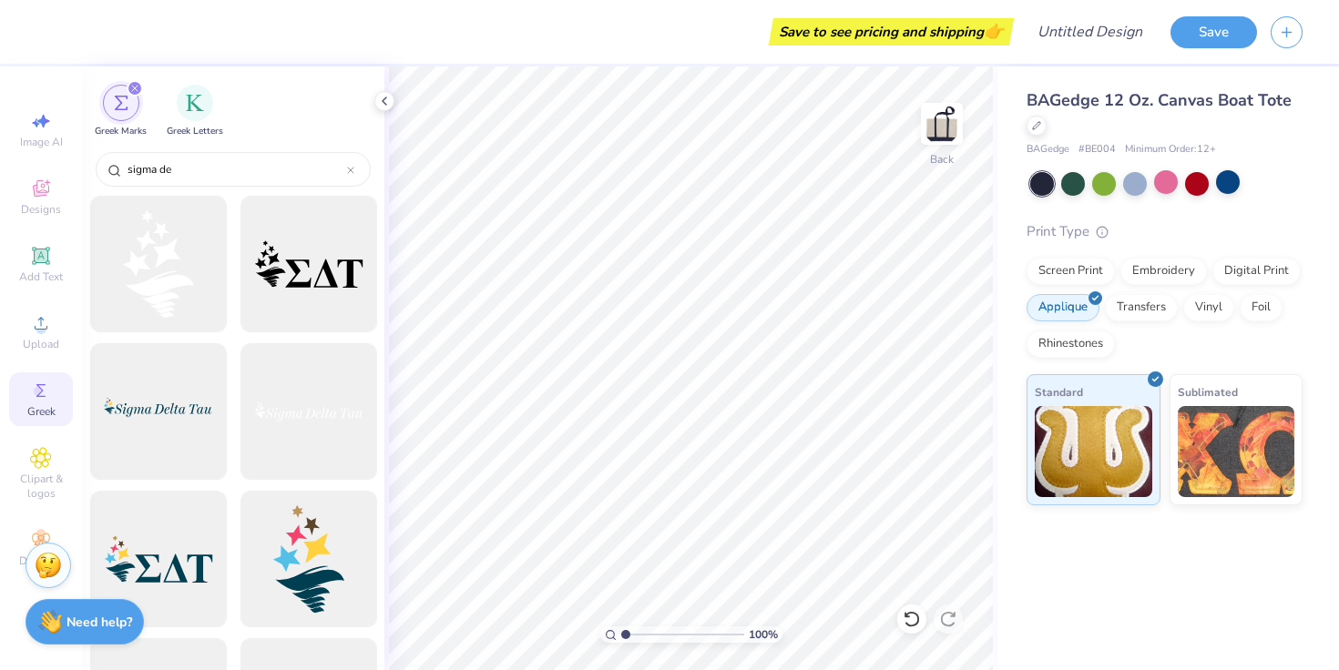
click at [294, 279] on div at bounding box center [308, 264] width 150 height 150
click at [292, 277] on div at bounding box center [308, 264] width 150 height 150
click at [199, 109] on img "filter for Greek Letters" at bounding box center [195, 101] width 18 height 18
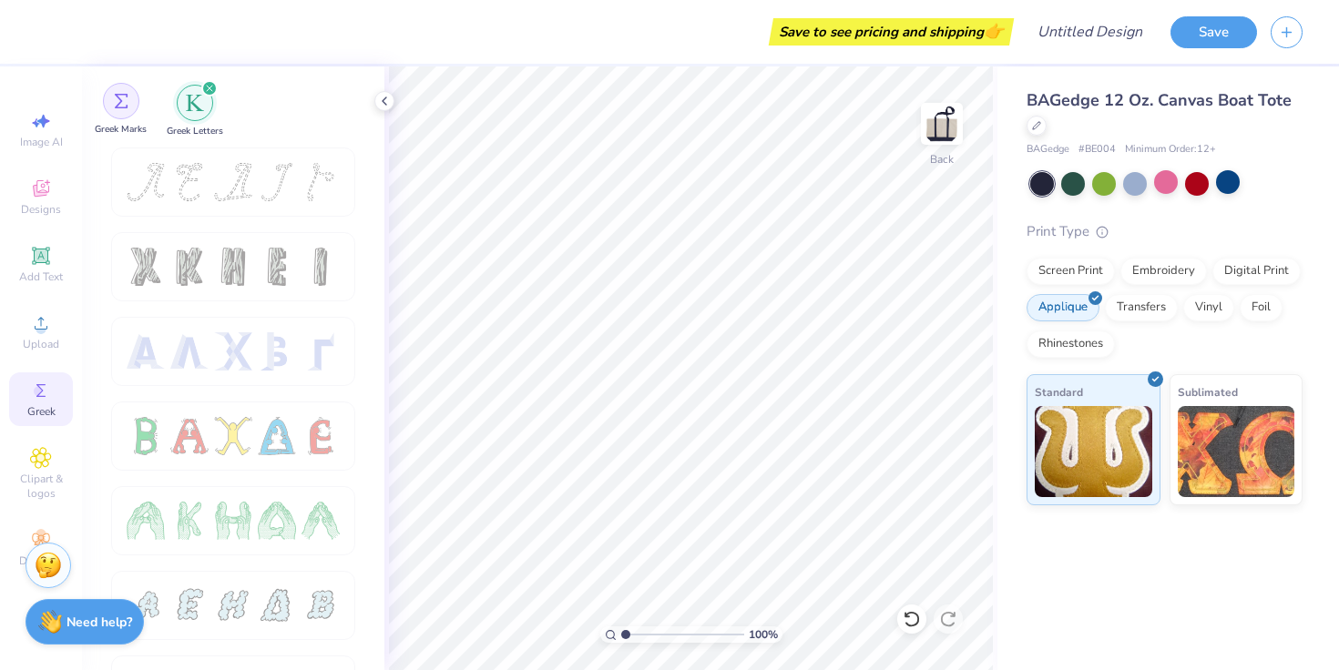
click at [125, 116] on div "filter for Greek Marks" at bounding box center [121, 101] width 36 height 36
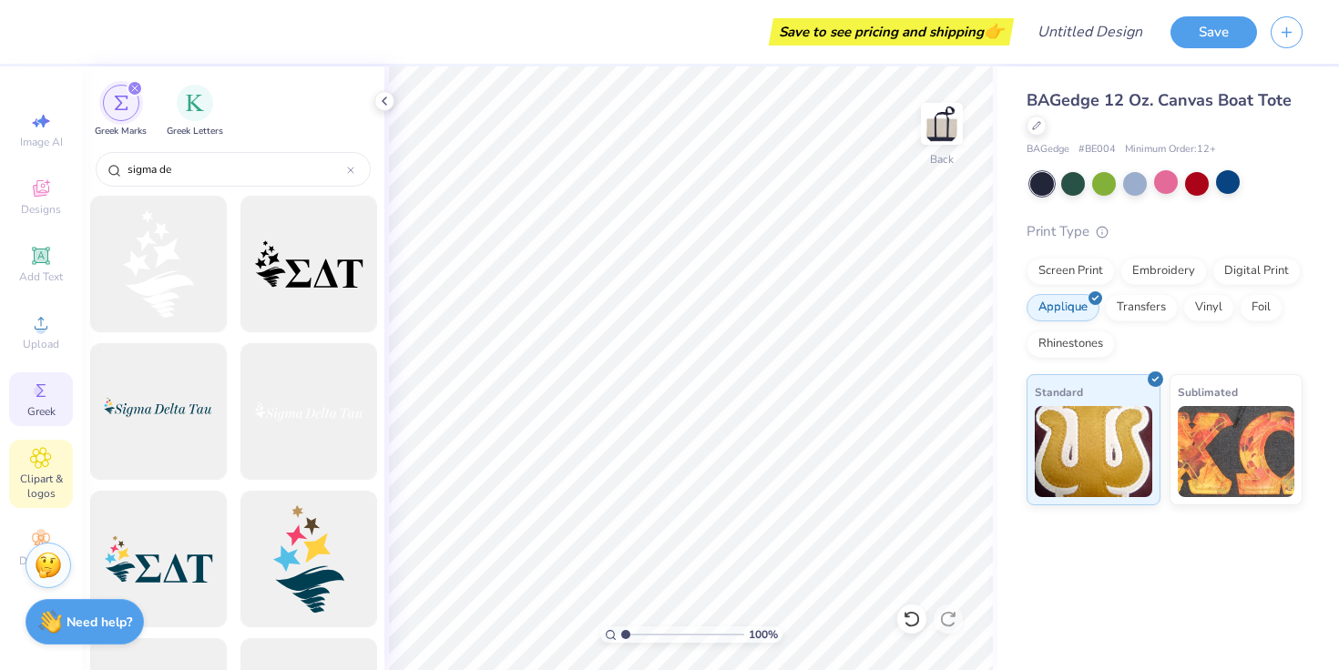
click at [44, 452] on icon at bounding box center [40, 458] width 21 height 22
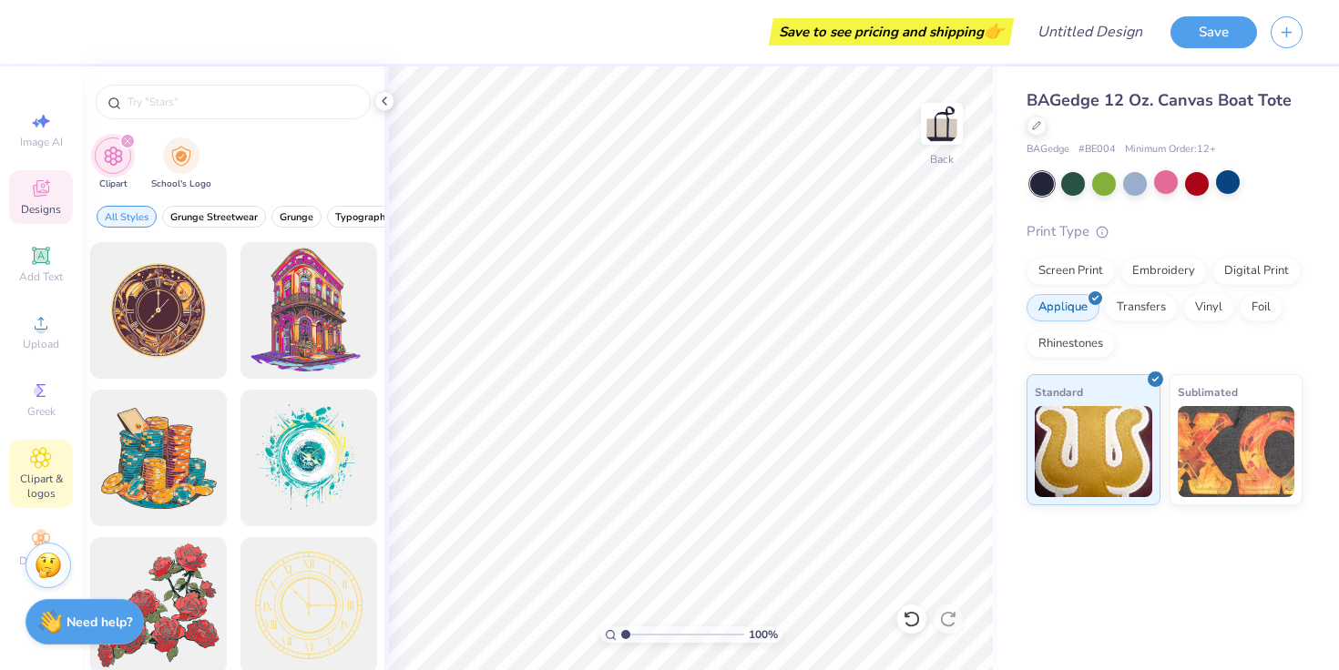
click at [51, 189] on icon at bounding box center [41, 189] width 22 height 22
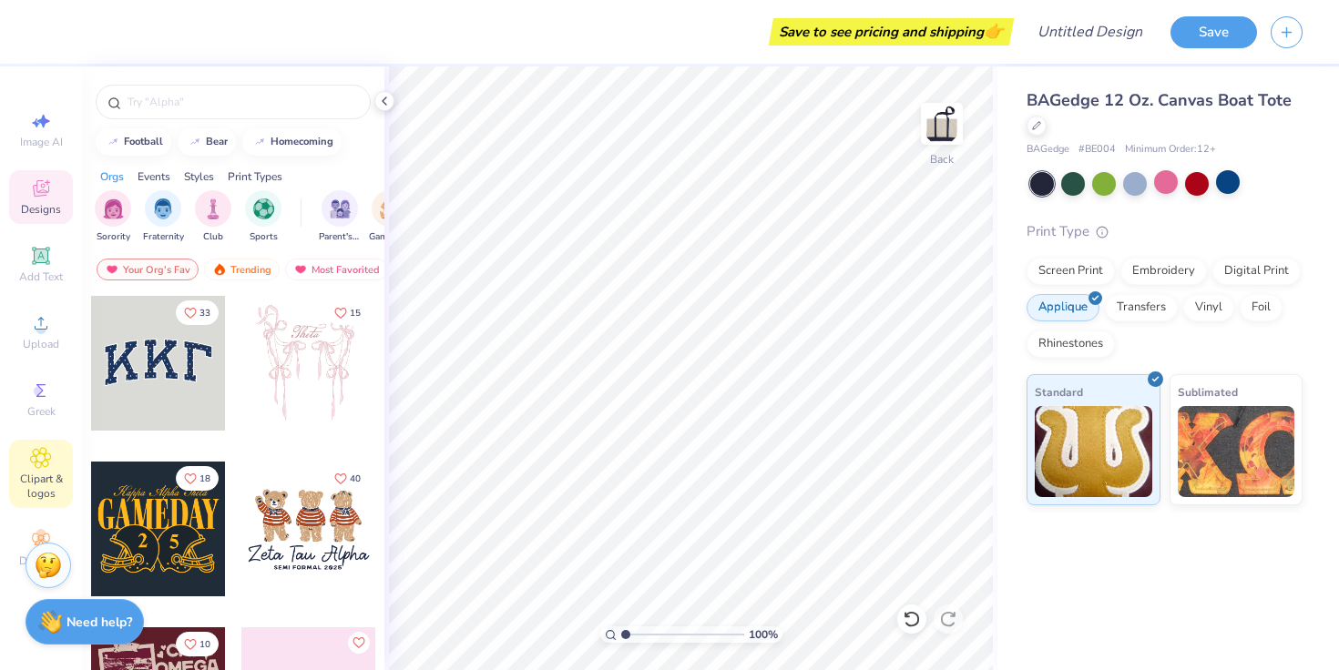
click at [36, 461] on icon at bounding box center [40, 458] width 21 height 22
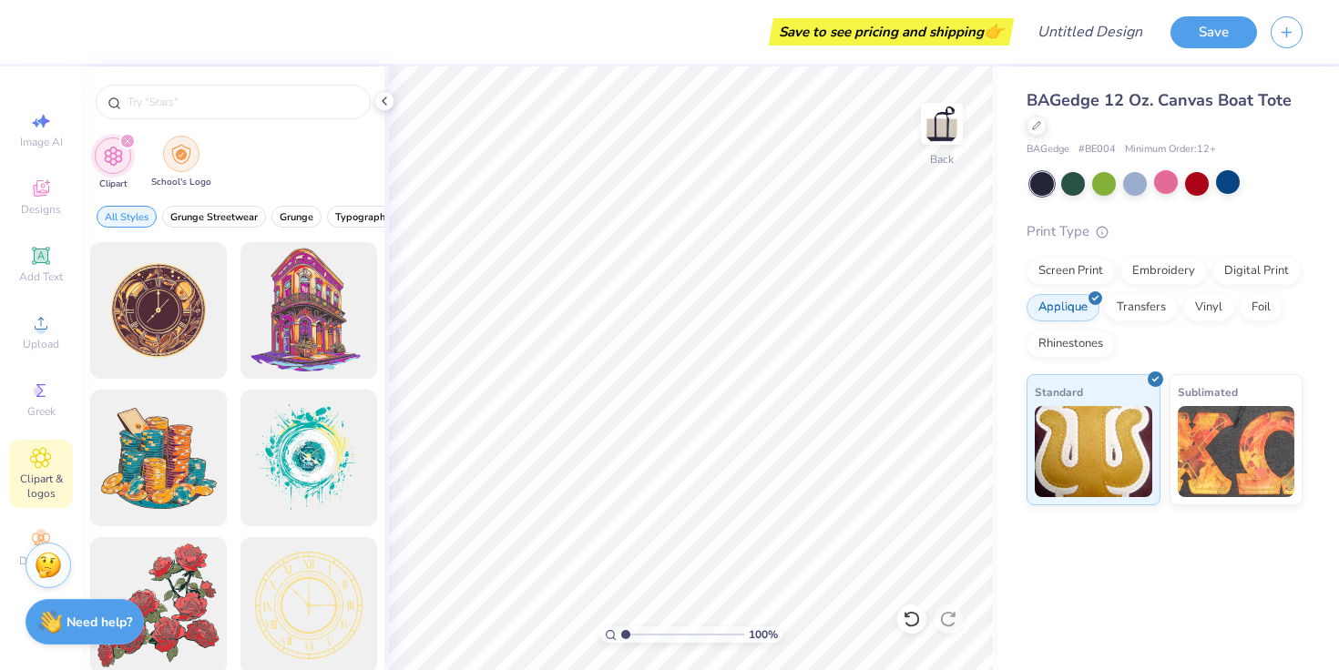
click at [187, 151] on img "filter for School's Logo" at bounding box center [181, 154] width 20 height 21
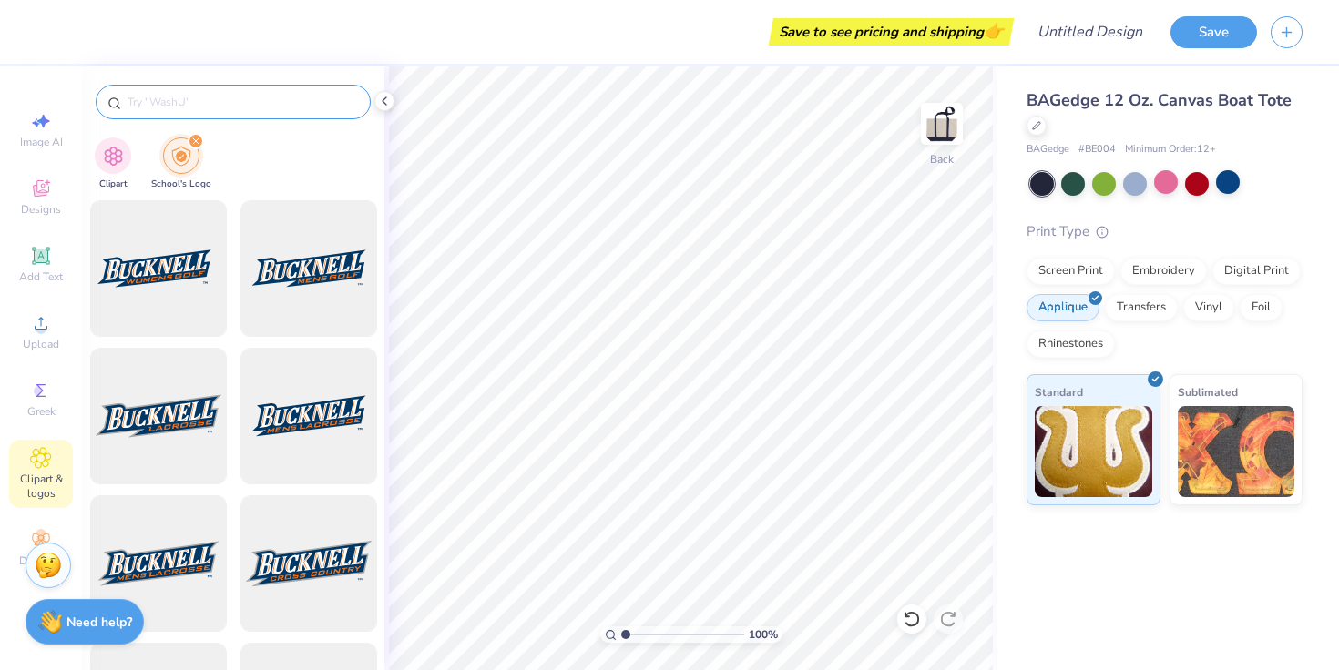
click at [243, 106] on input "text" at bounding box center [242, 102] width 233 height 18
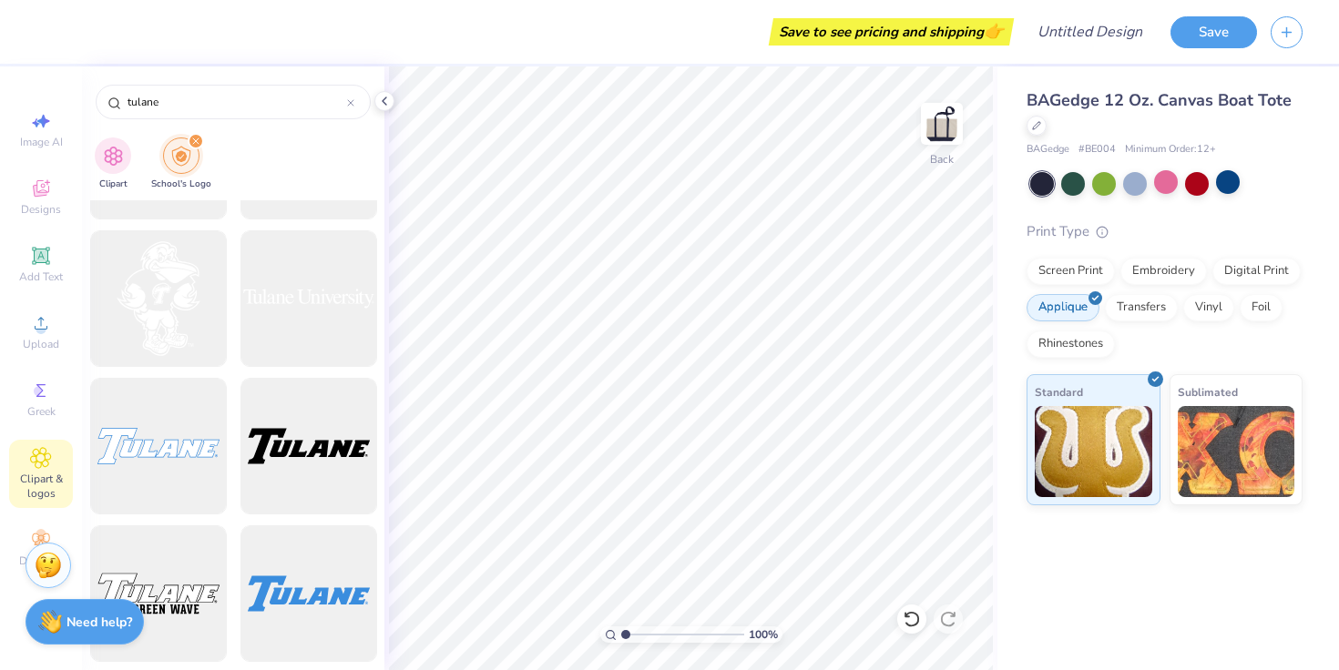
scroll to position [1159, 0]
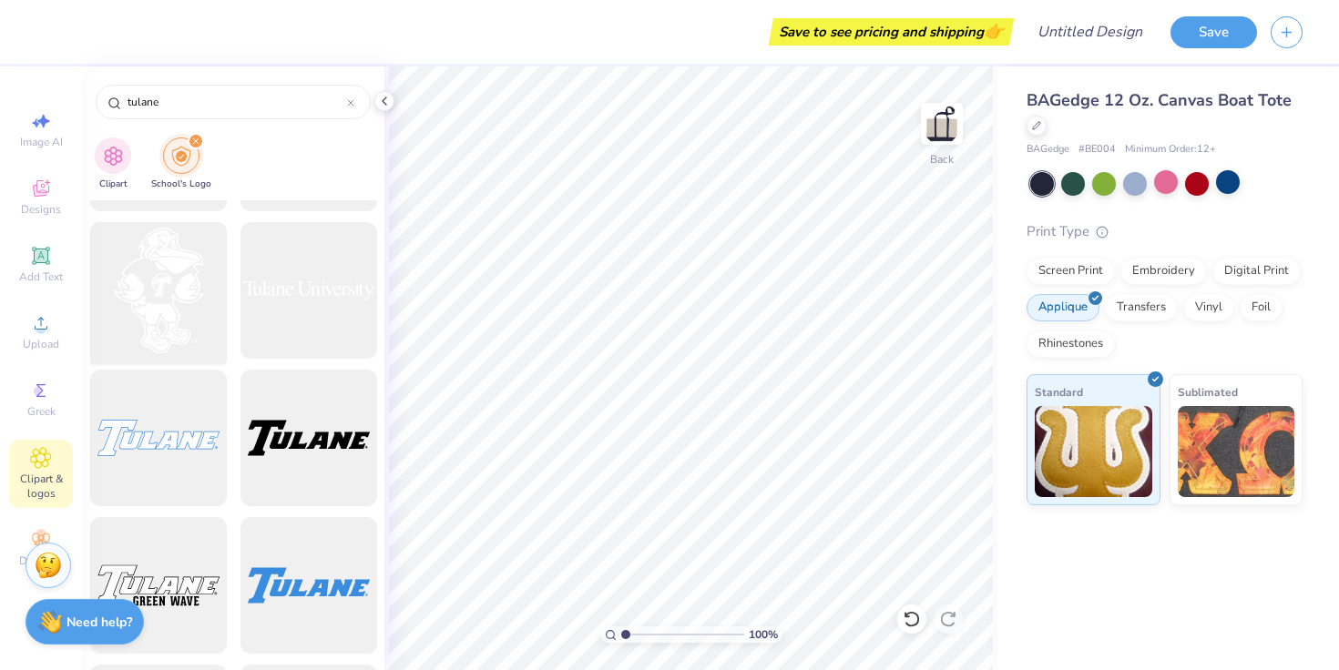
type input "tulane"
click at [179, 284] on div at bounding box center [158, 291] width 150 height 150
click at [1082, 281] on div "Screen Print" at bounding box center [1071, 268] width 88 height 27
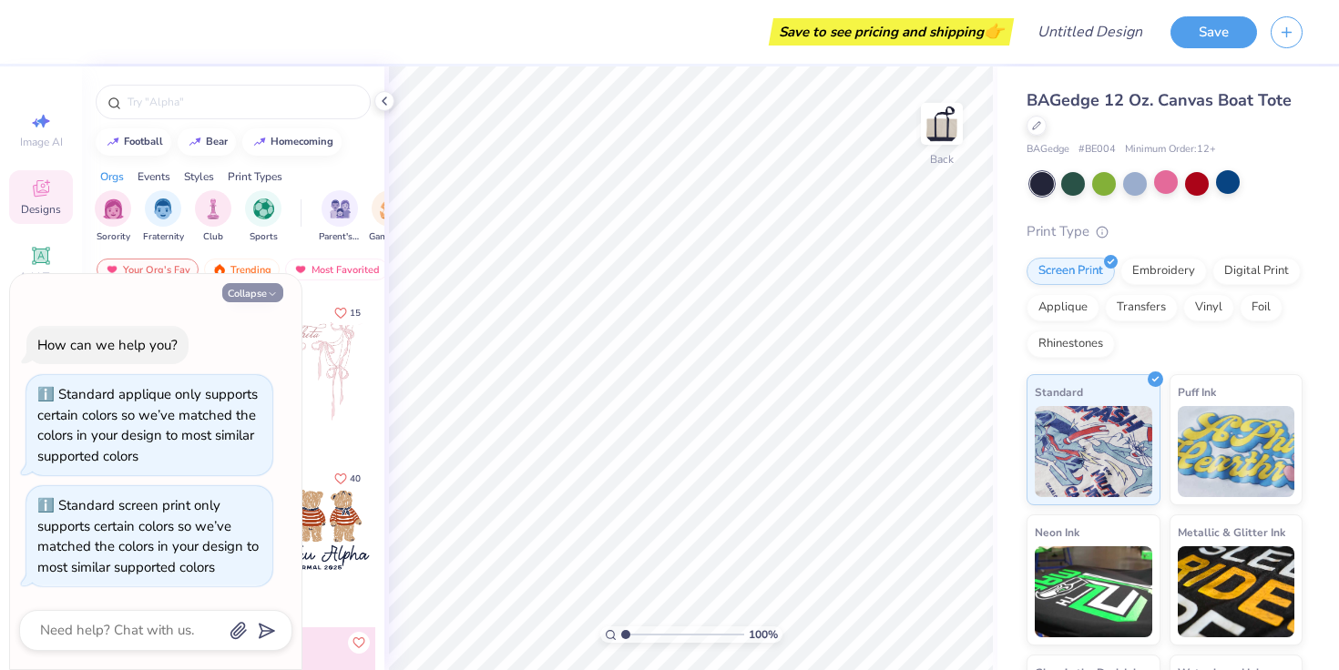
click at [255, 292] on button "Collapse" at bounding box center [252, 292] width 61 height 19
type textarea "x"
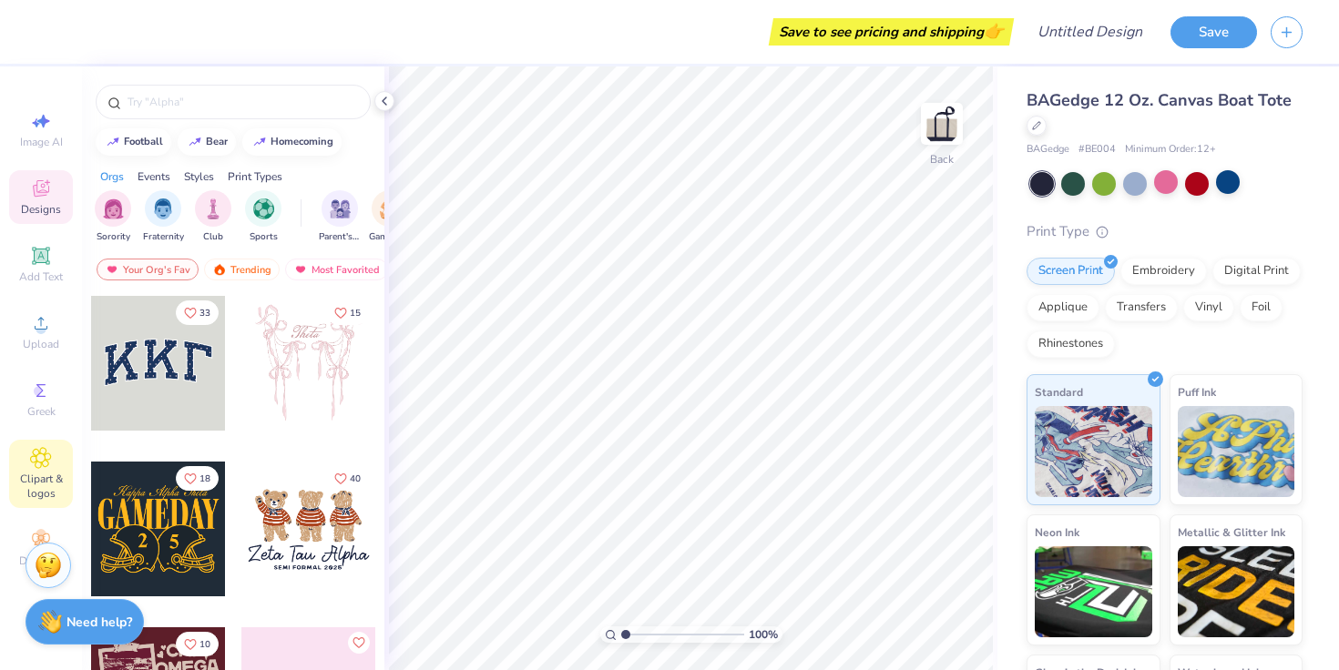
click at [56, 451] on div "Clipart & logos" at bounding box center [41, 474] width 64 height 68
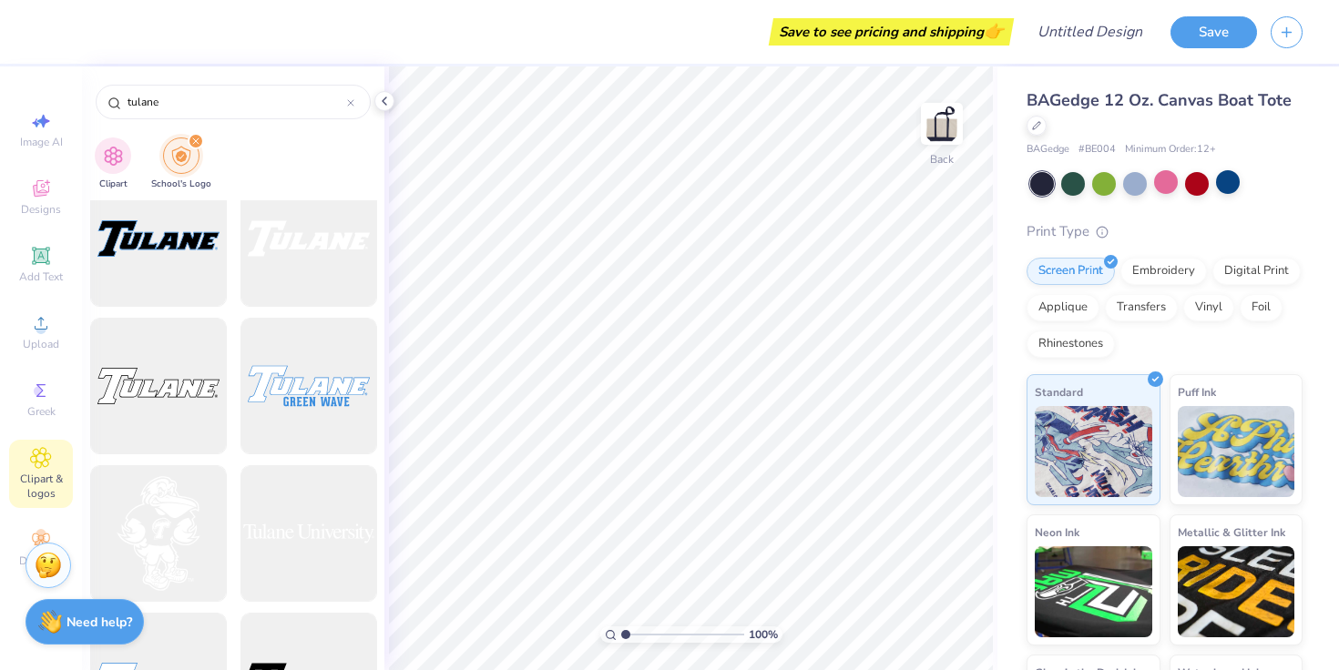
scroll to position [960, 0]
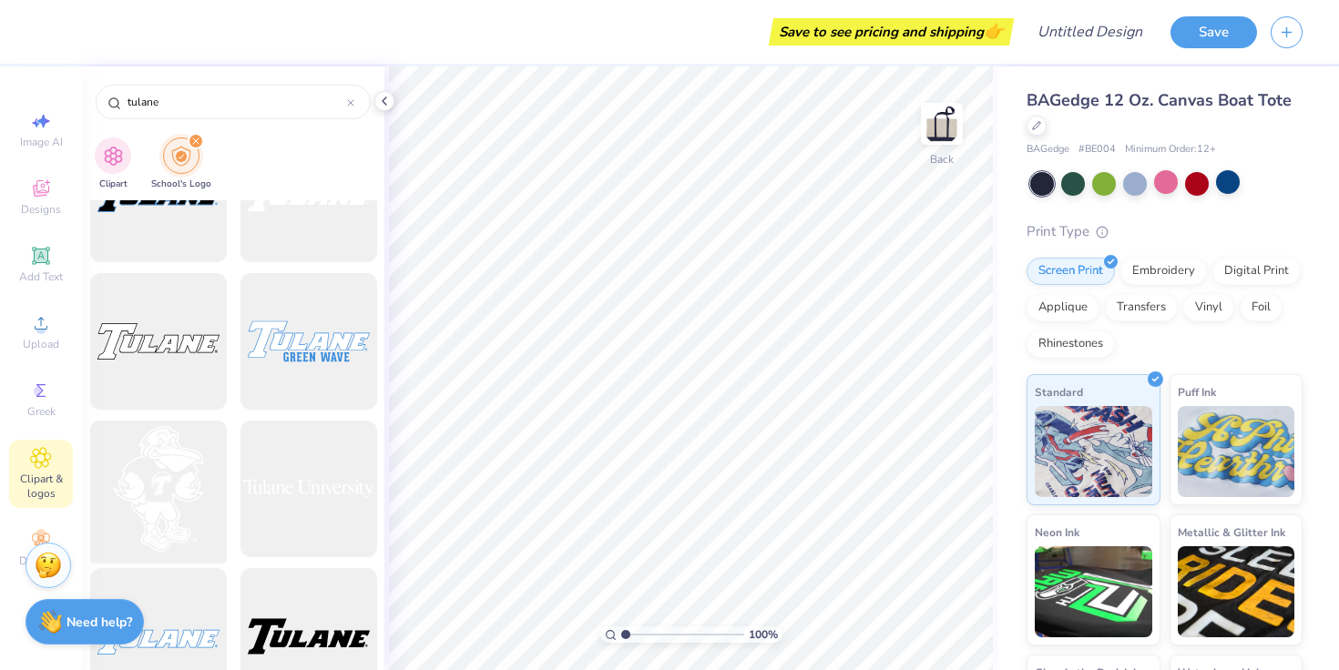
click at [167, 472] on div at bounding box center [158, 489] width 150 height 150
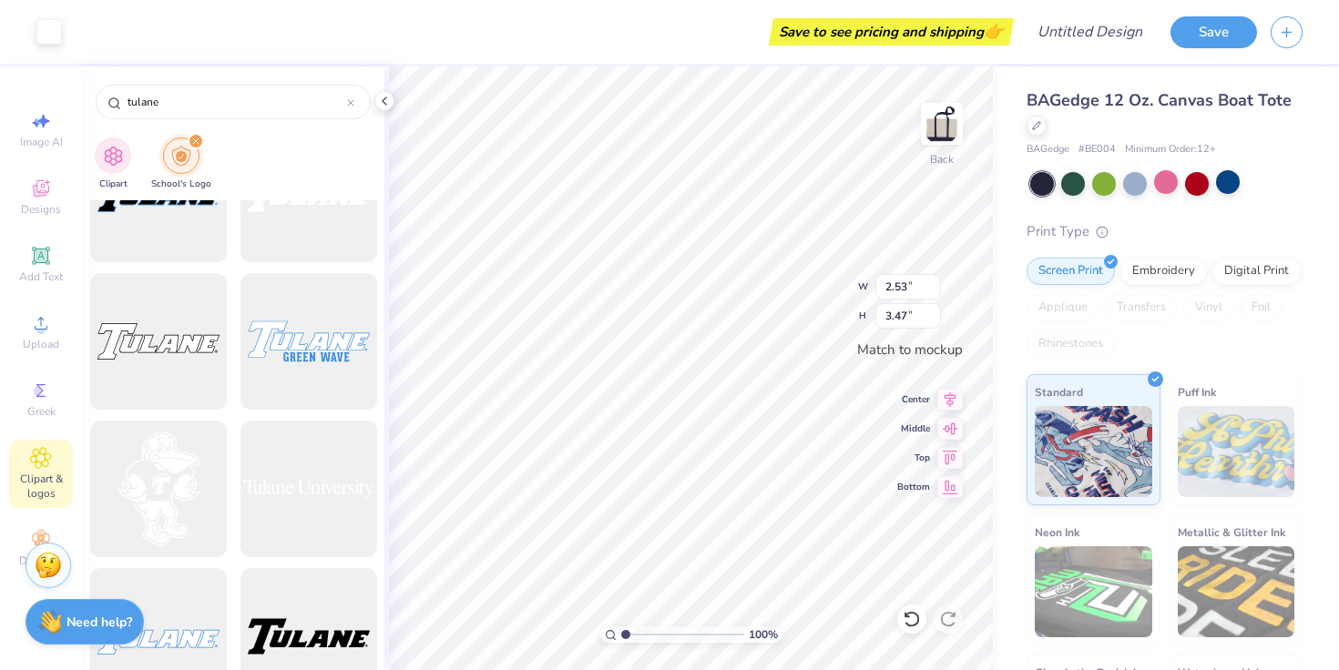
type input "2.53"
type input "3.47"
type input "2.70"
type input "3.71"
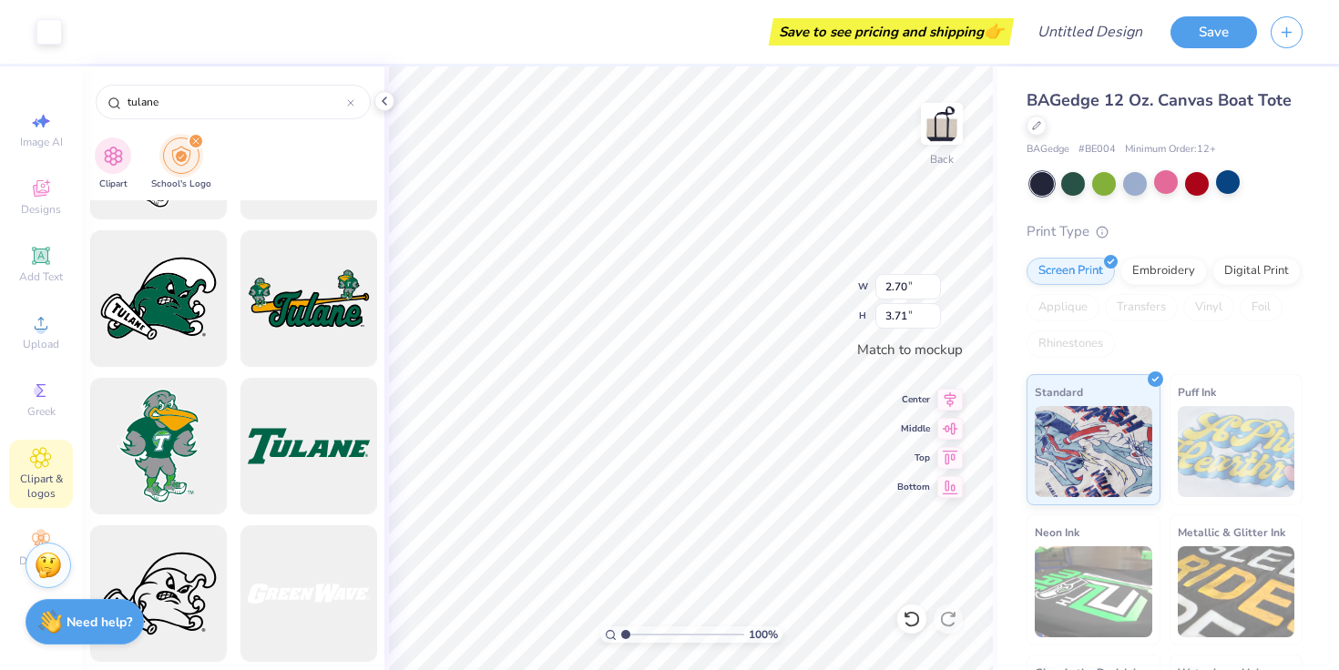
scroll to position [2775, 0]
click at [332, 321] on div at bounding box center [308, 298] width 150 height 150
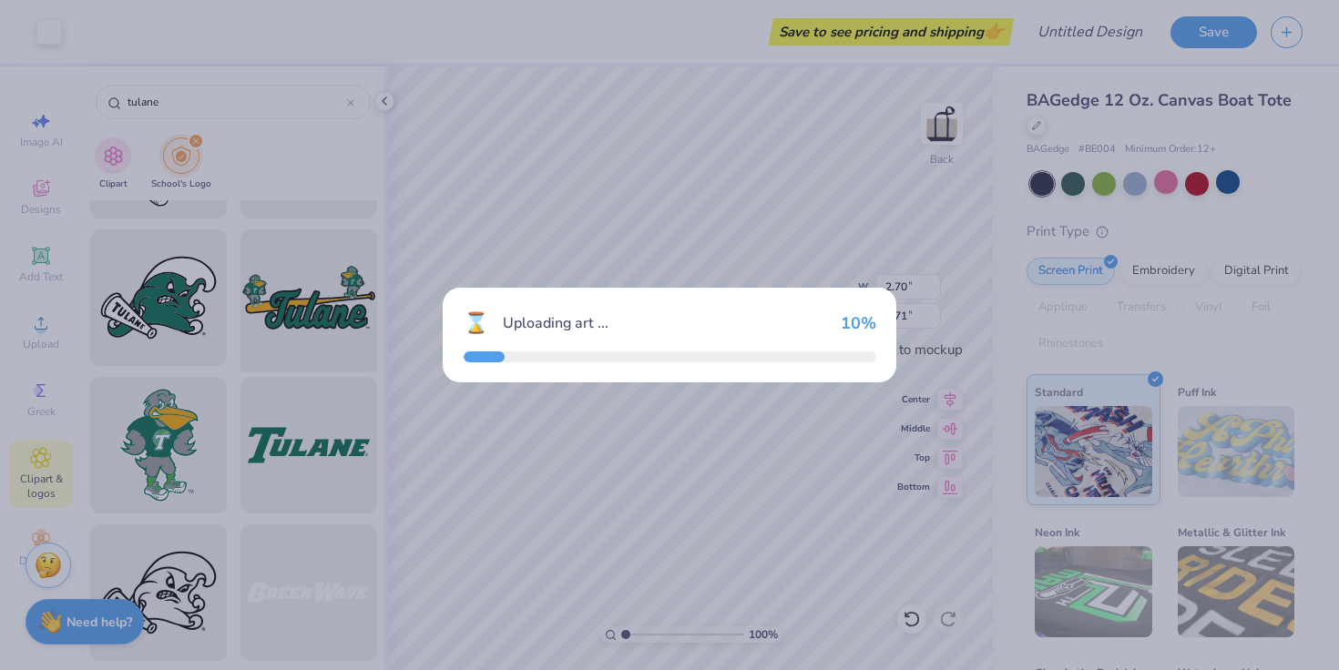
type input "3.46"
type input "1.65"
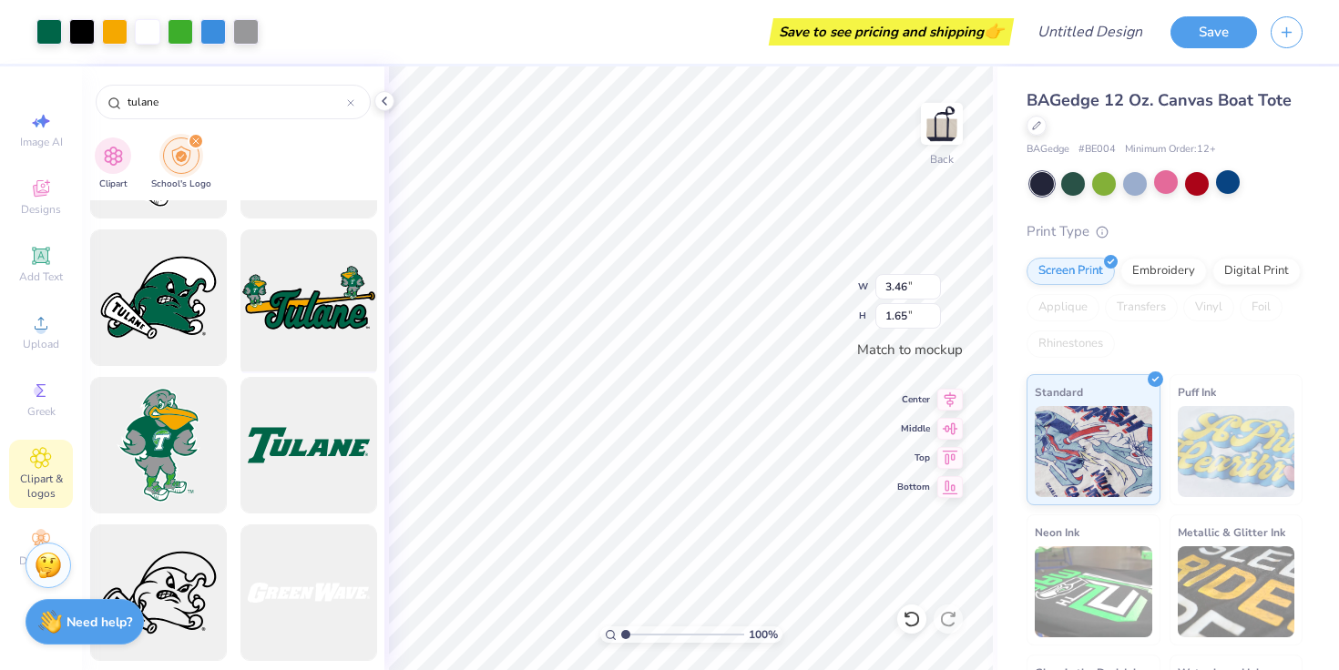
type input "2.70"
type input "3.71"
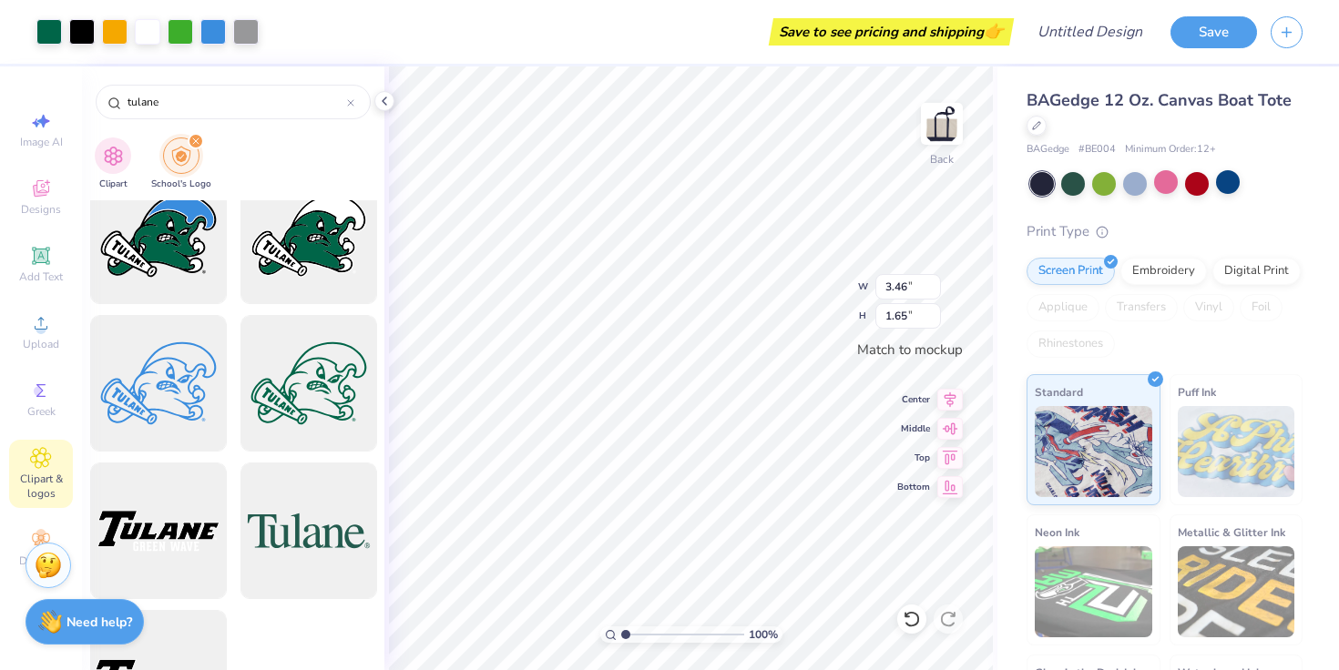
scroll to position [3661, 0]
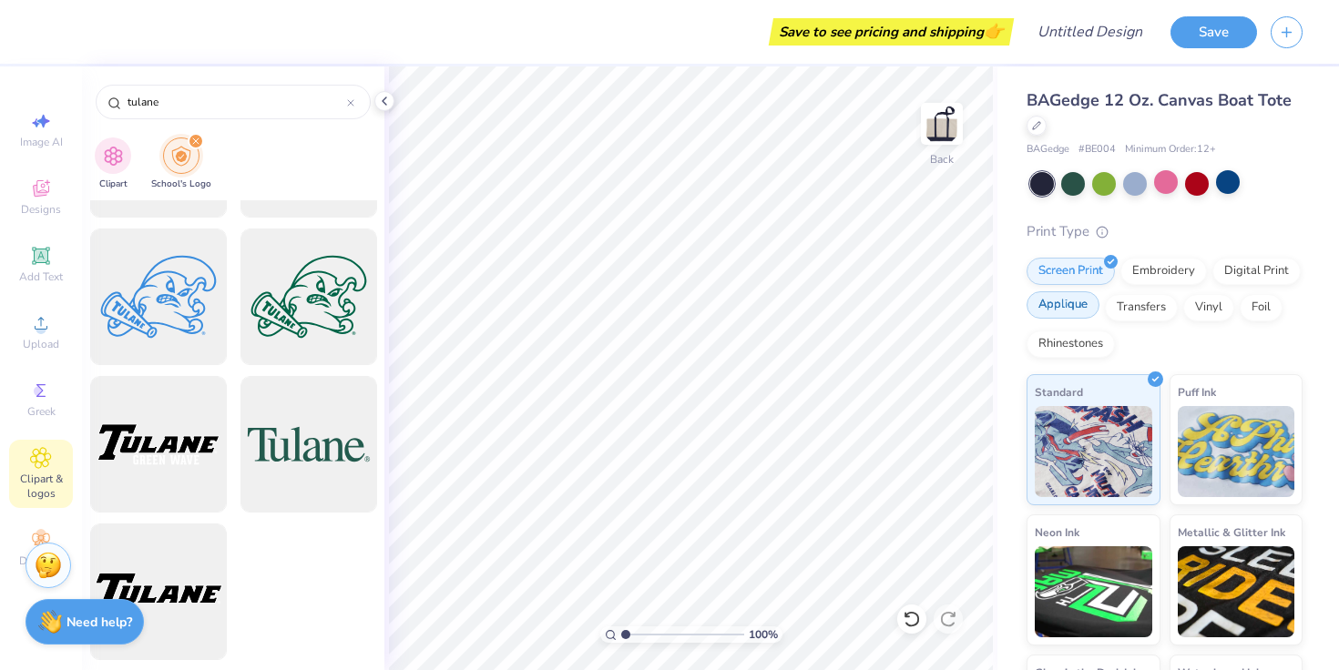
click at [1084, 312] on div "Applique" at bounding box center [1063, 304] width 73 height 27
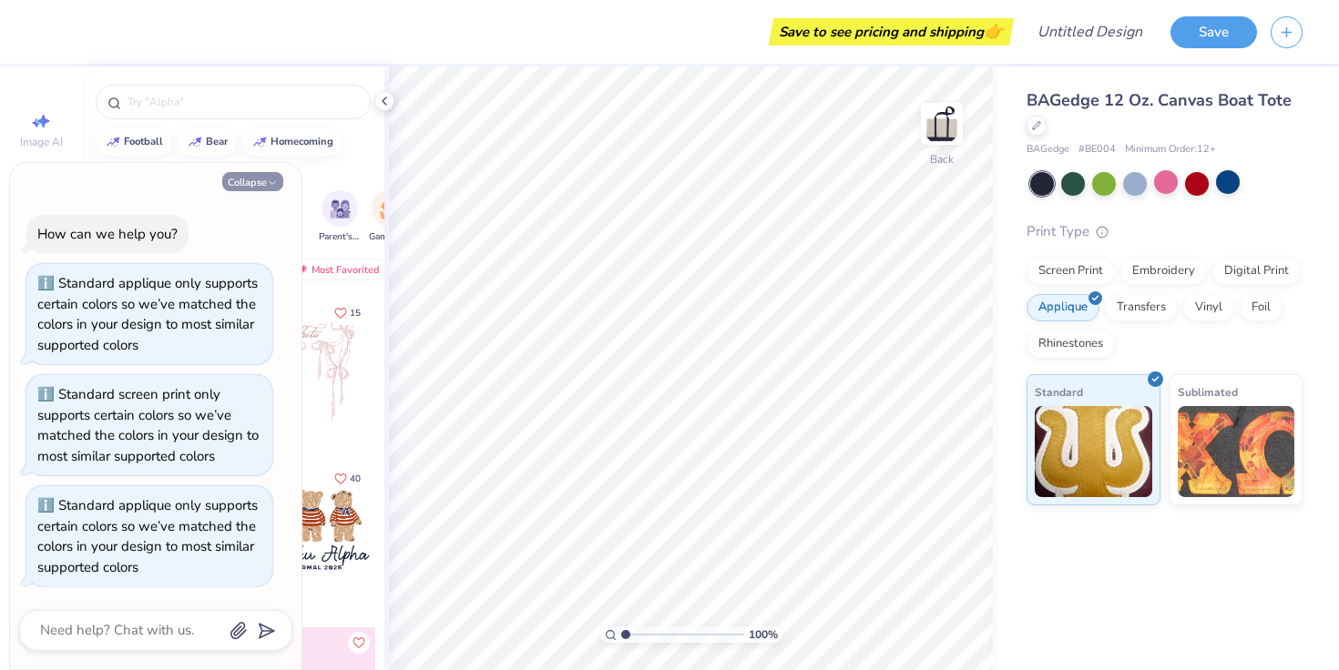
click at [263, 189] on button "Collapse" at bounding box center [252, 181] width 61 height 19
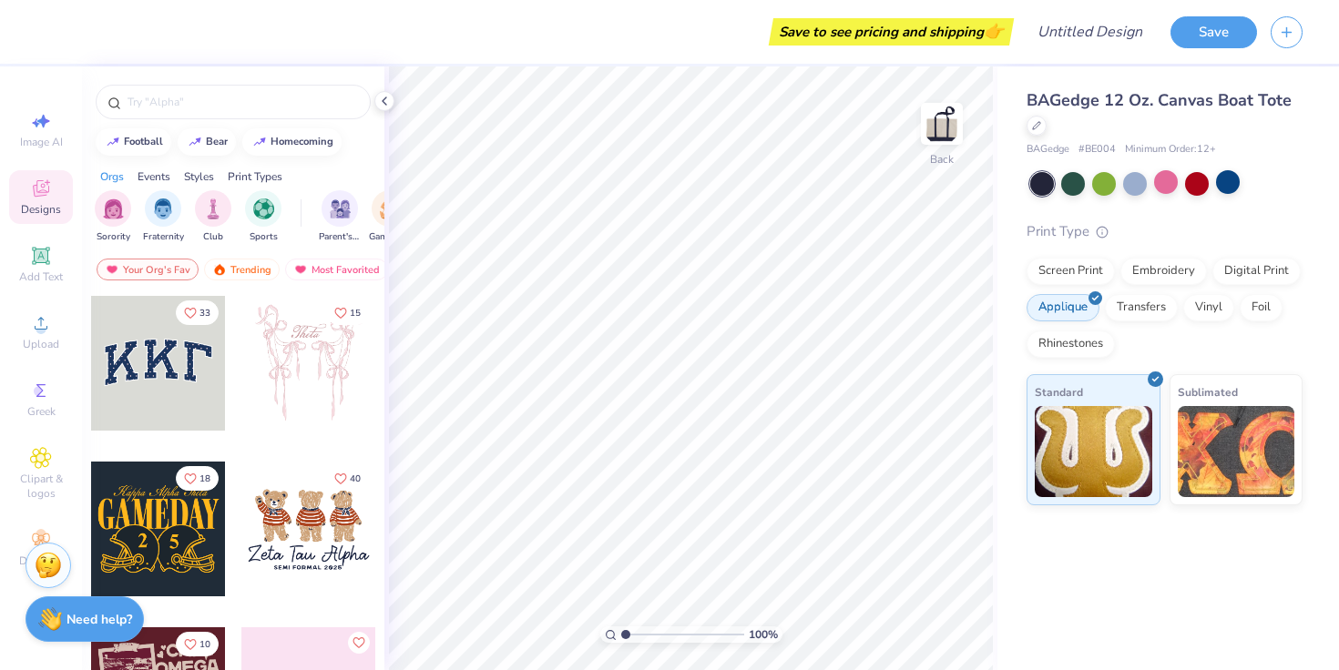
click at [73, 618] on strong "Need help?" at bounding box center [99, 619] width 66 height 17
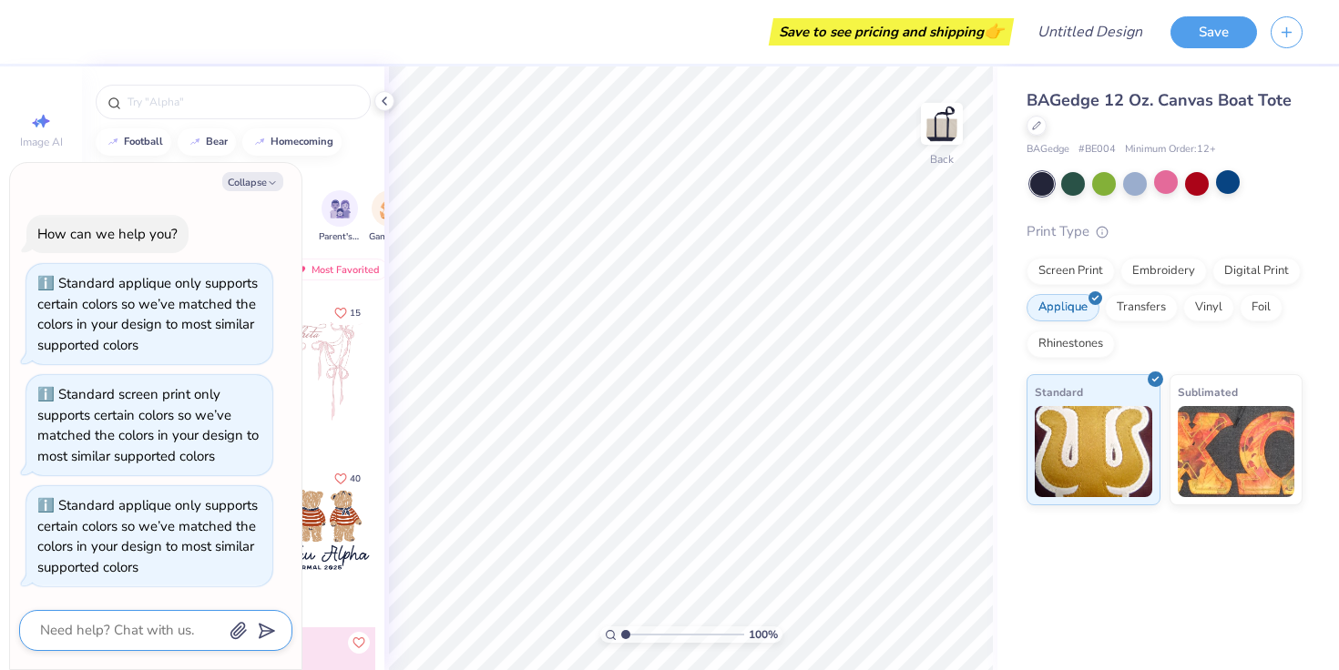
click at [137, 637] on textarea at bounding box center [130, 630] width 185 height 25
type textarea "x"
type textarea "w"
type textarea "x"
type textarea "wh"
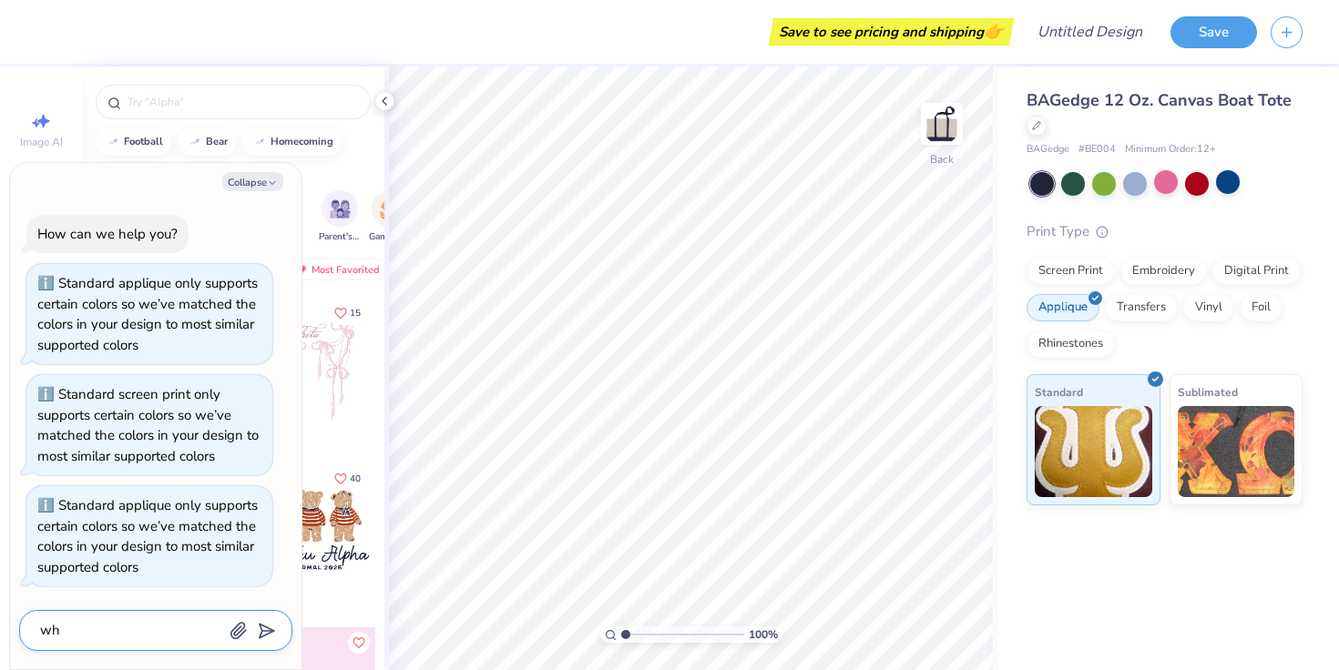
type textarea "x"
type textarea "wha"
type textarea "x"
type textarea "what"
type textarea "x"
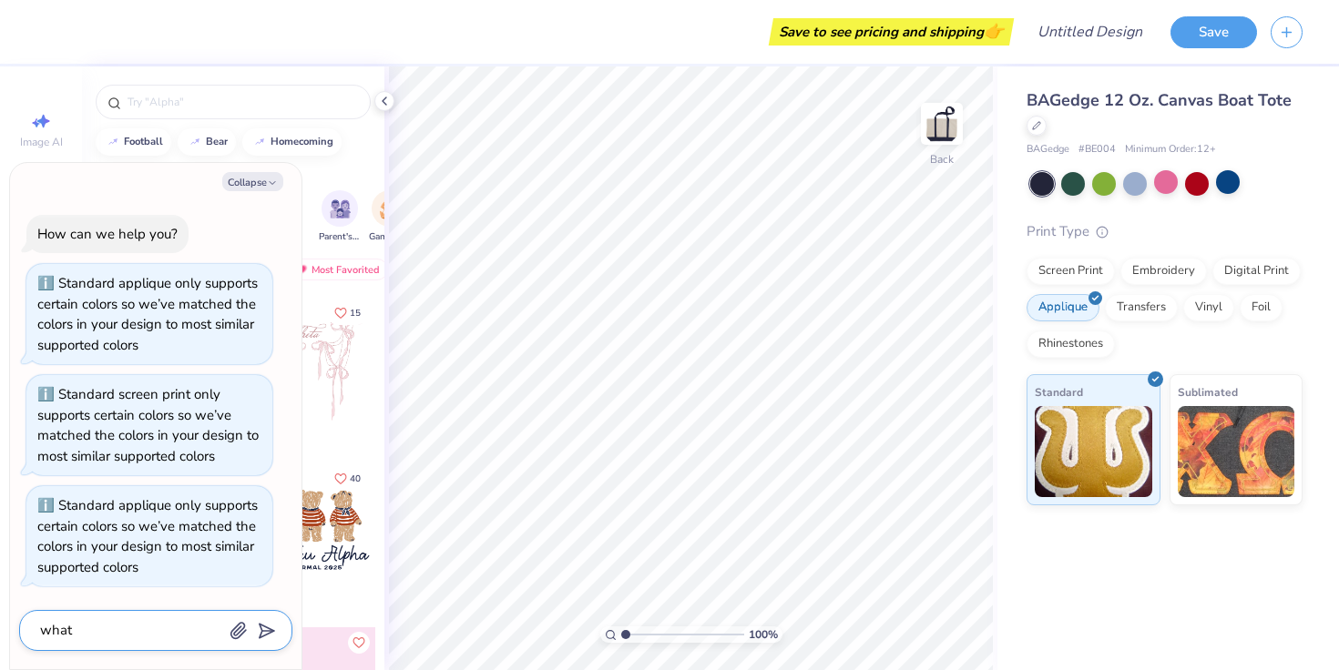
type textarea "what"
type textarea "x"
type textarea "what a"
type textarea "x"
type textarea "what ap"
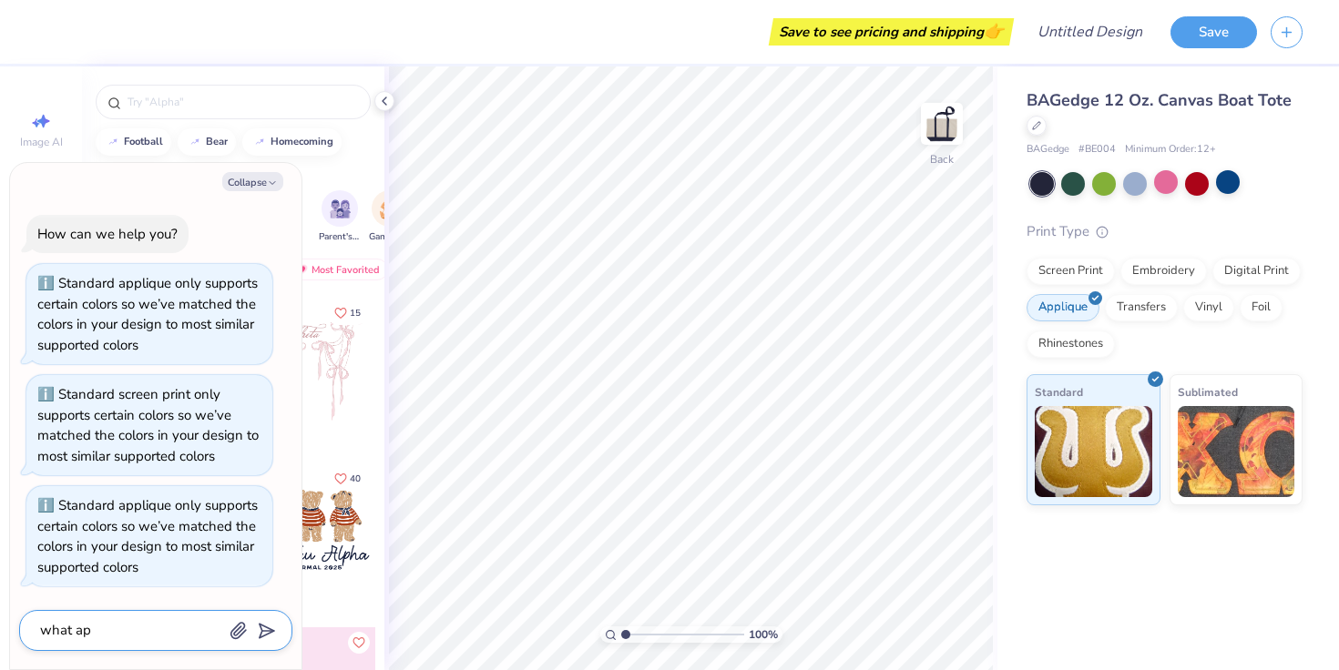
type textarea "x"
type textarea "what app"
type textarea "x"
type textarea "what appl"
type textarea "x"
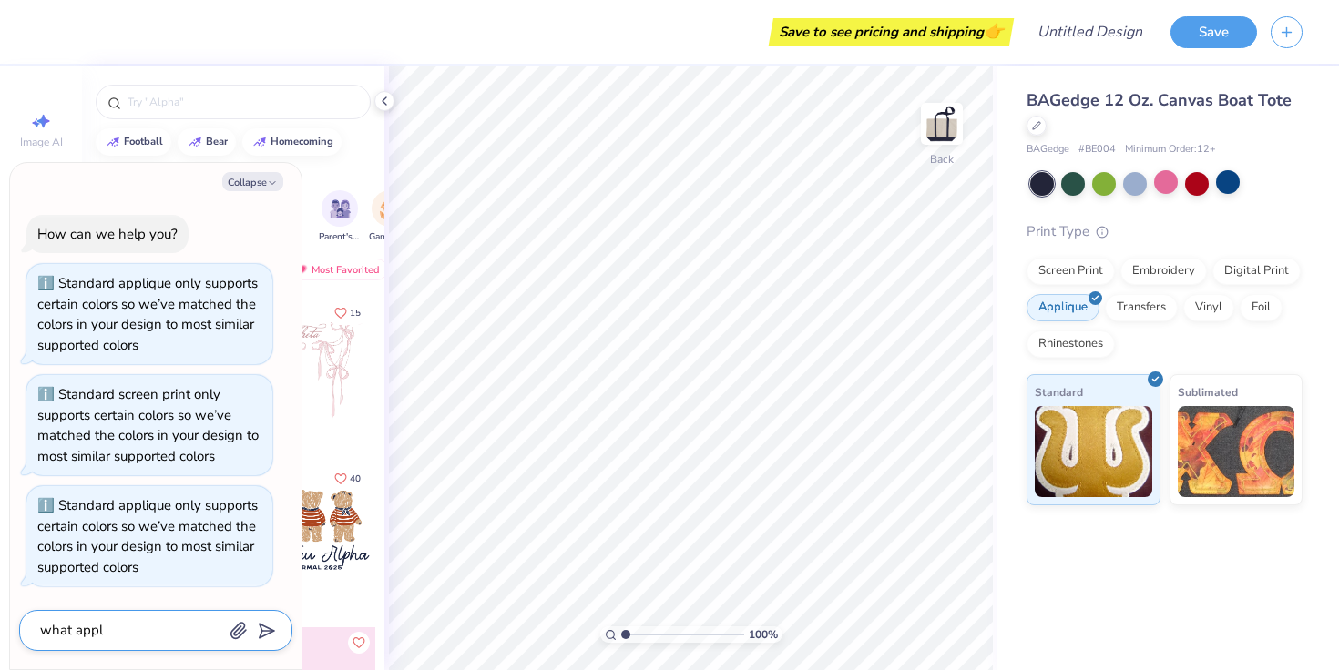
type textarea "what appli"
type textarea "x"
type textarea "what appliq"
type textarea "x"
type textarea "what appliqu"
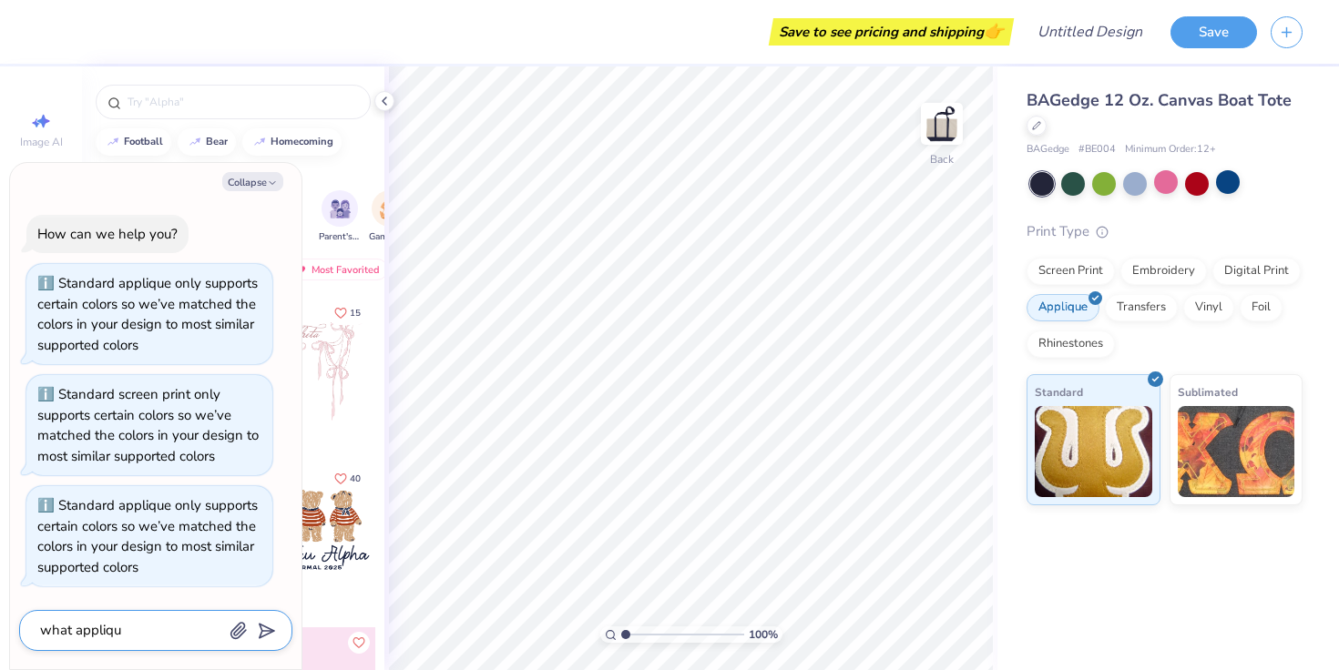
type textarea "x"
type textarea "what appliques"
type textarea "x"
type textarea "what appliques"
type textarea "x"
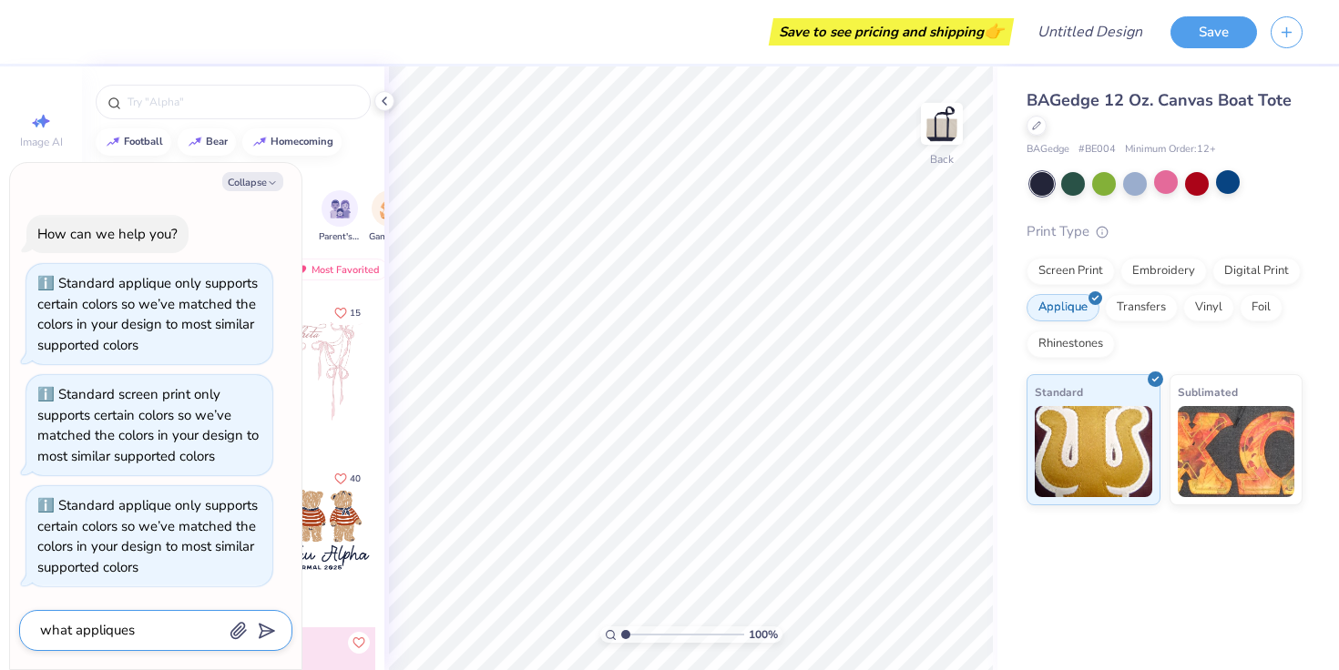
type textarea "what appliques a"
type textarea "x"
type textarea "what appliques ar"
type textarea "x"
type textarea "what appliques are"
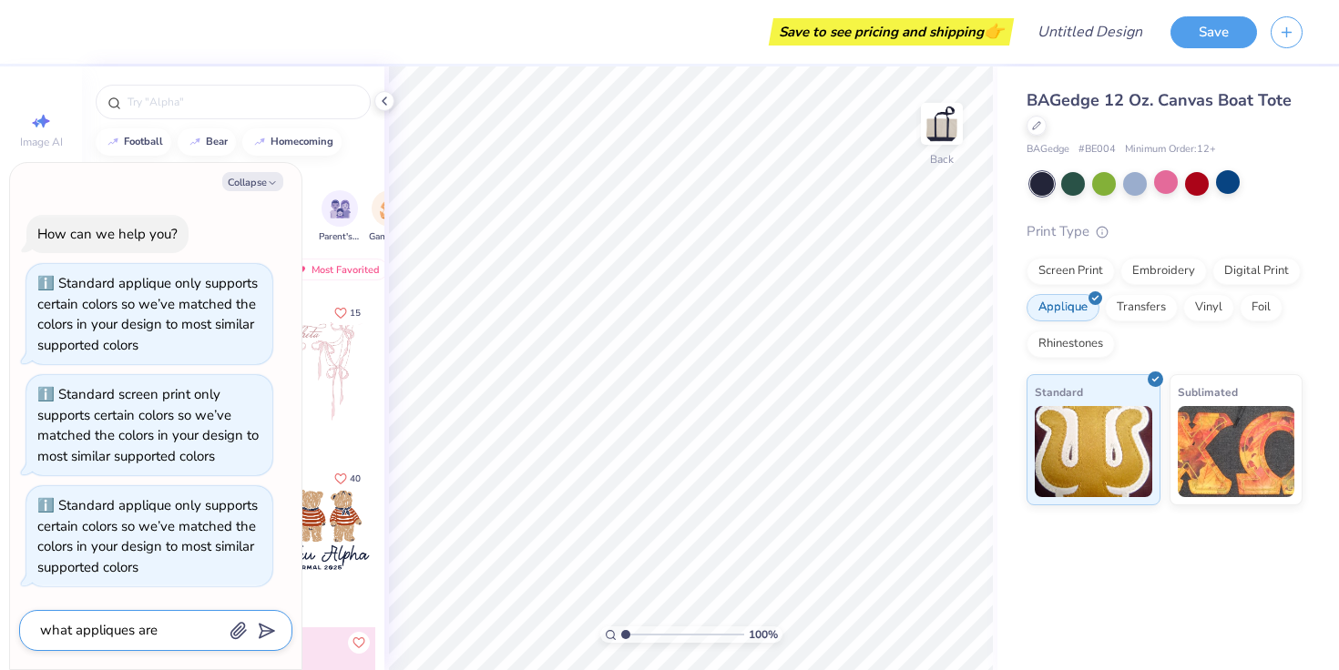
type textarea "x"
type textarea "what appliques are"
type textarea "x"
type textarea "what appliques are a"
type textarea "x"
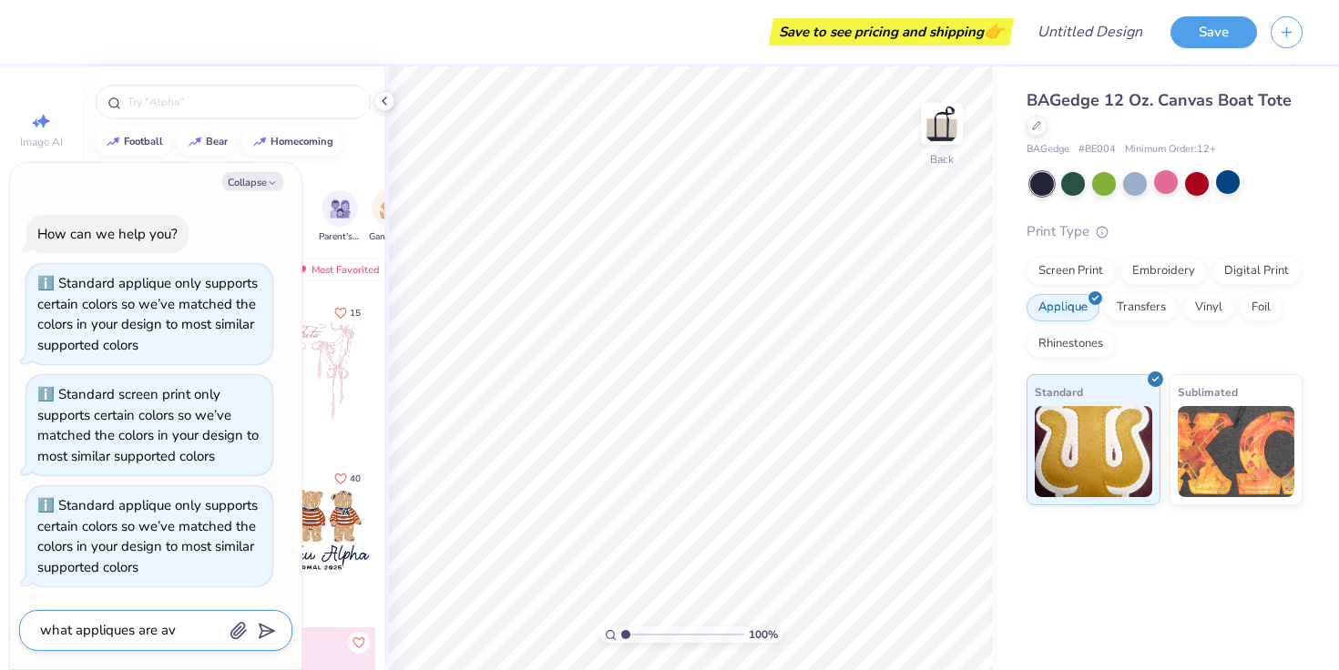
type textarea "what appliques are ava"
type textarea "x"
type textarea "what appliques are avai"
type textarea "x"
type textarea "what appliques are avail"
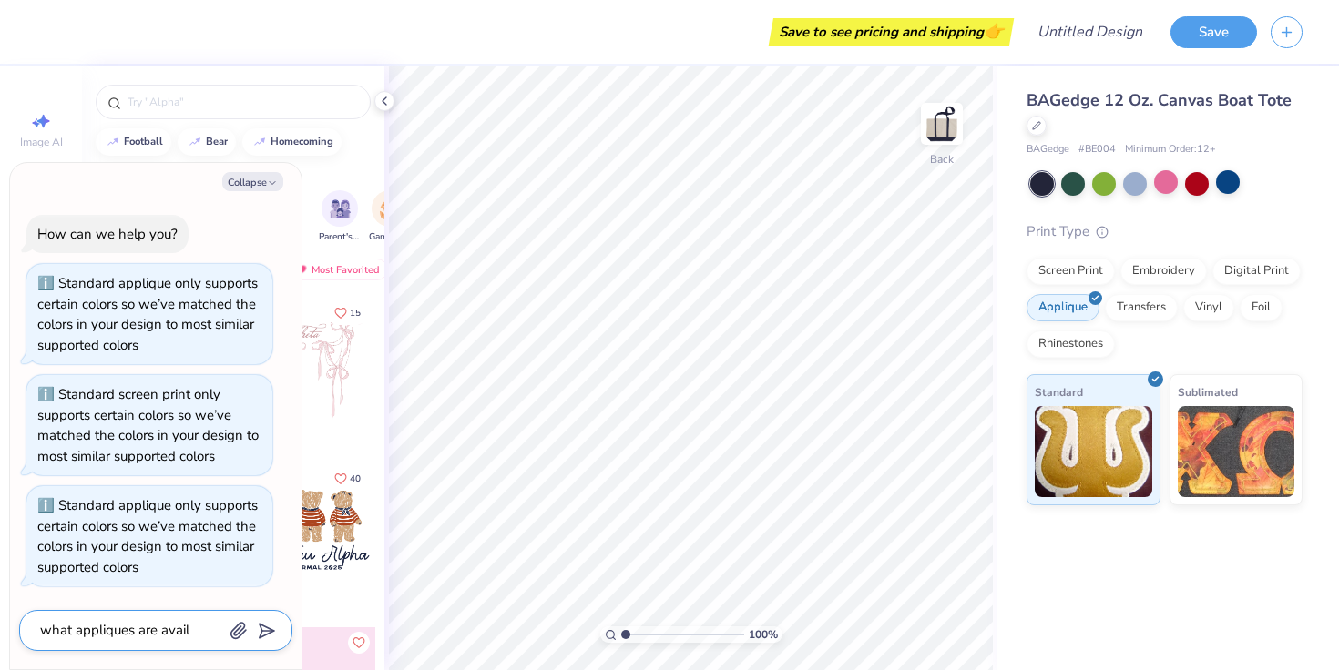
type textarea "x"
type textarea "what appliques are availa"
type textarea "x"
type textarea "what appliques are availab"
type textarea "x"
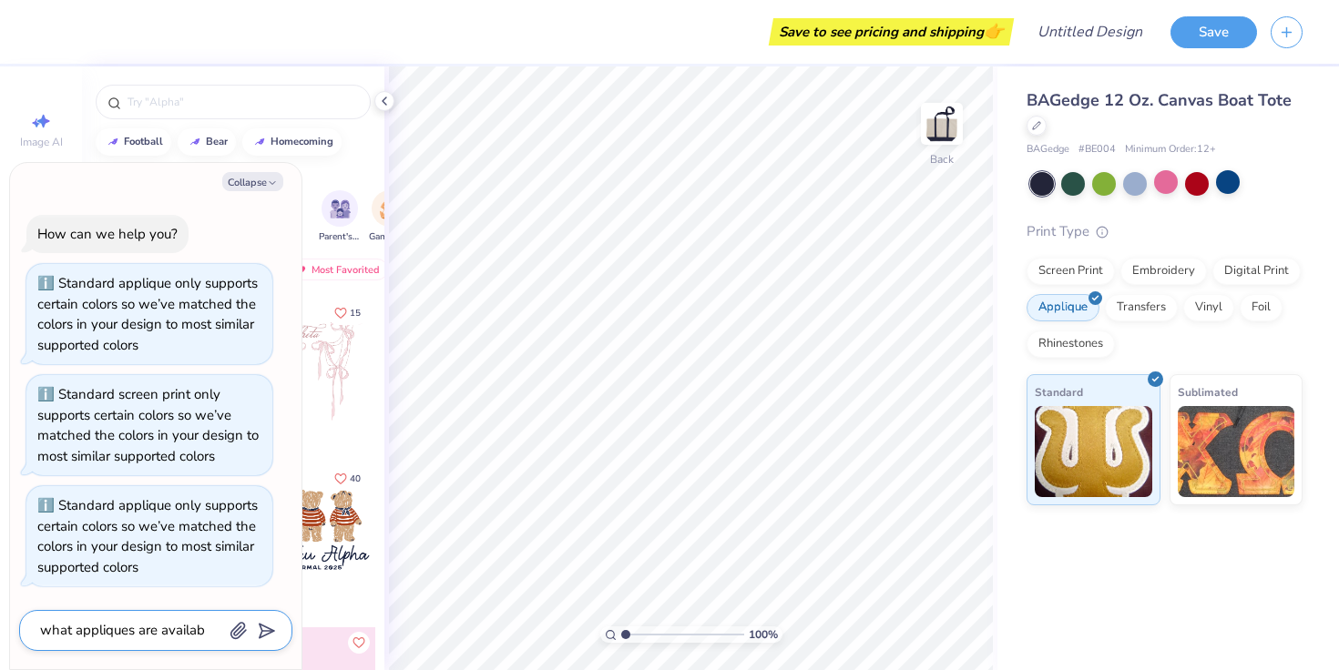
type textarea "what appliques are availabl"
type textarea "x"
type textarea "what appliques are available"
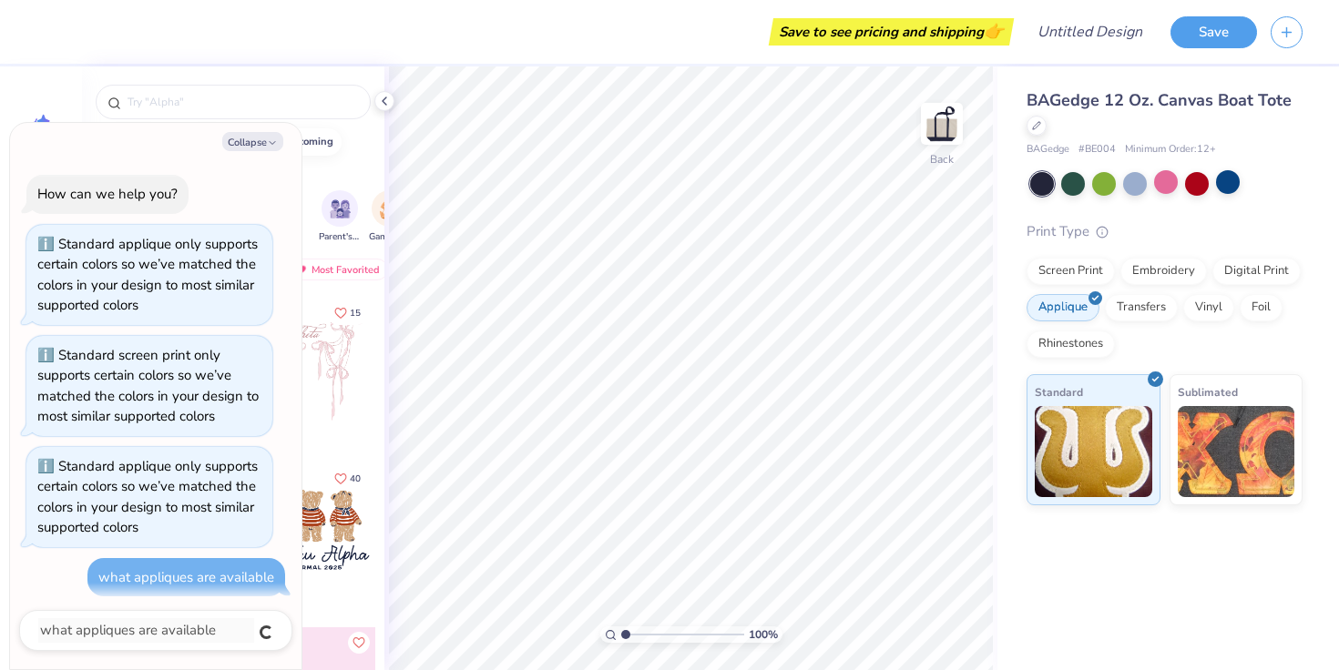
scroll to position [10, 0]
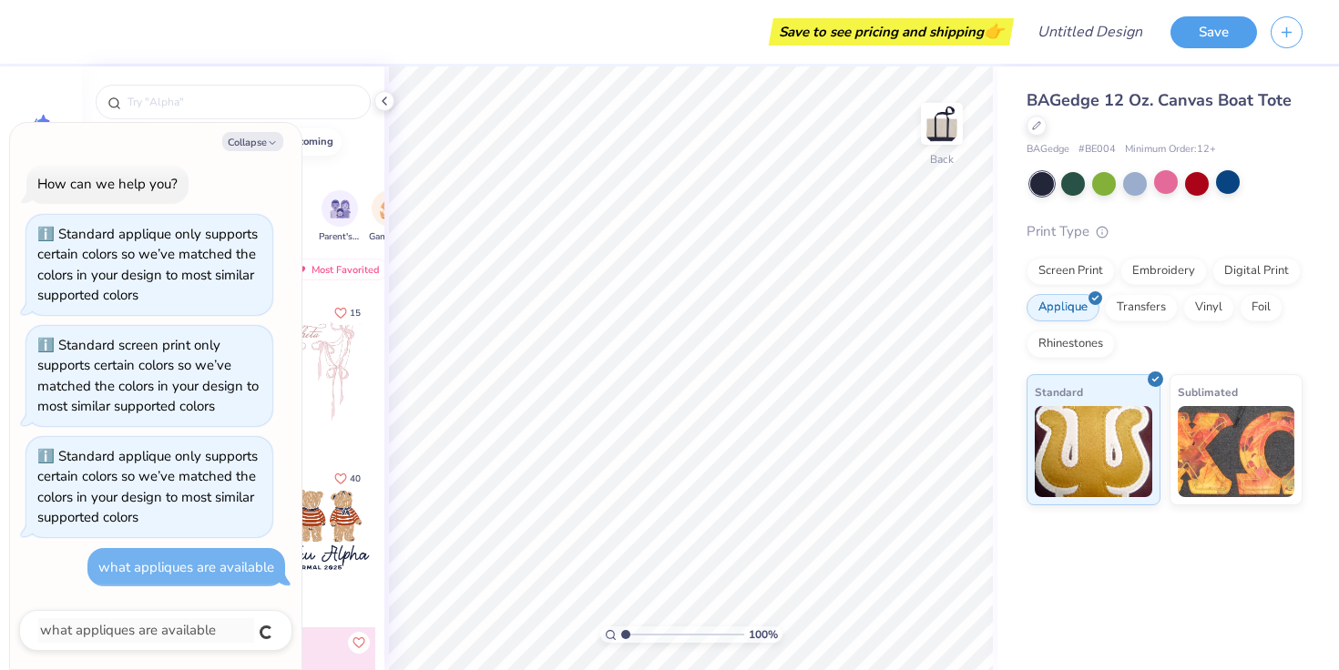
type textarea "x"
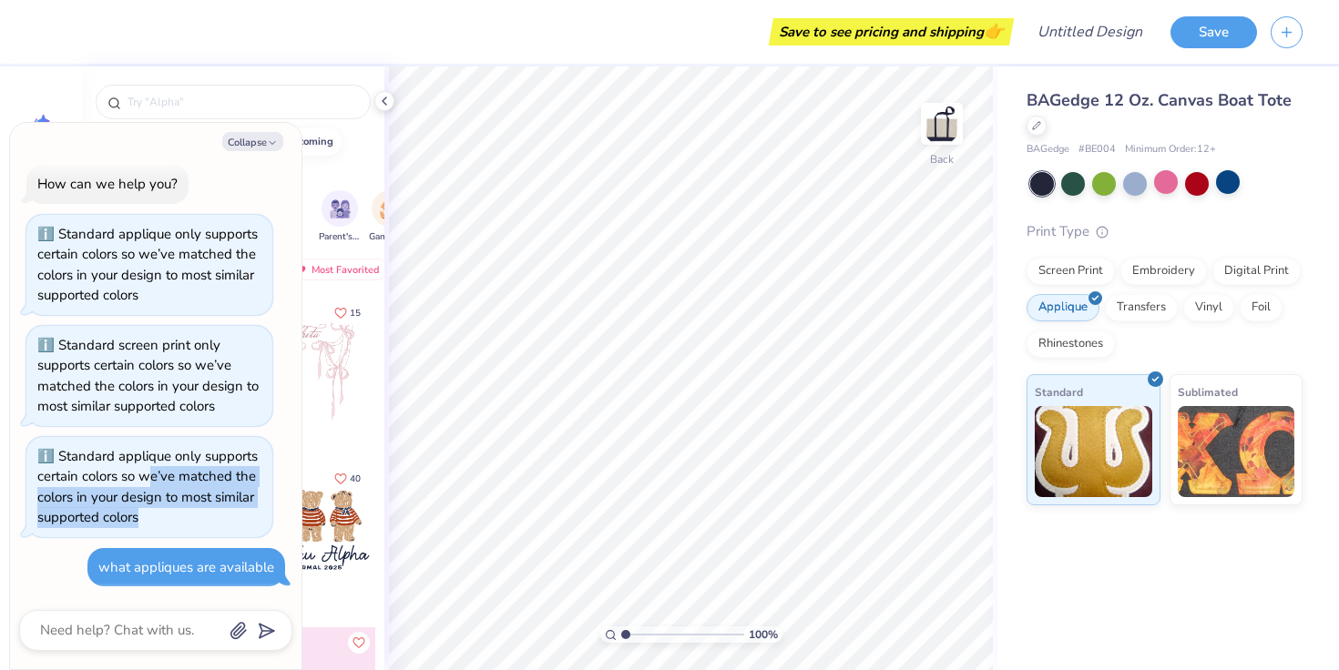
drag, startPoint x: 185, startPoint y: 519, endPoint x: 152, endPoint y: 465, distance: 63.7
click at [152, 466] on div "Standard applique only supports certain colors so we’ve matched the colors in y…" at bounding box center [149, 487] width 224 height 82
click at [152, 465] on div "Standard applique only supports certain colors so we’ve matched the colors in y…" at bounding box center [147, 487] width 220 height 80
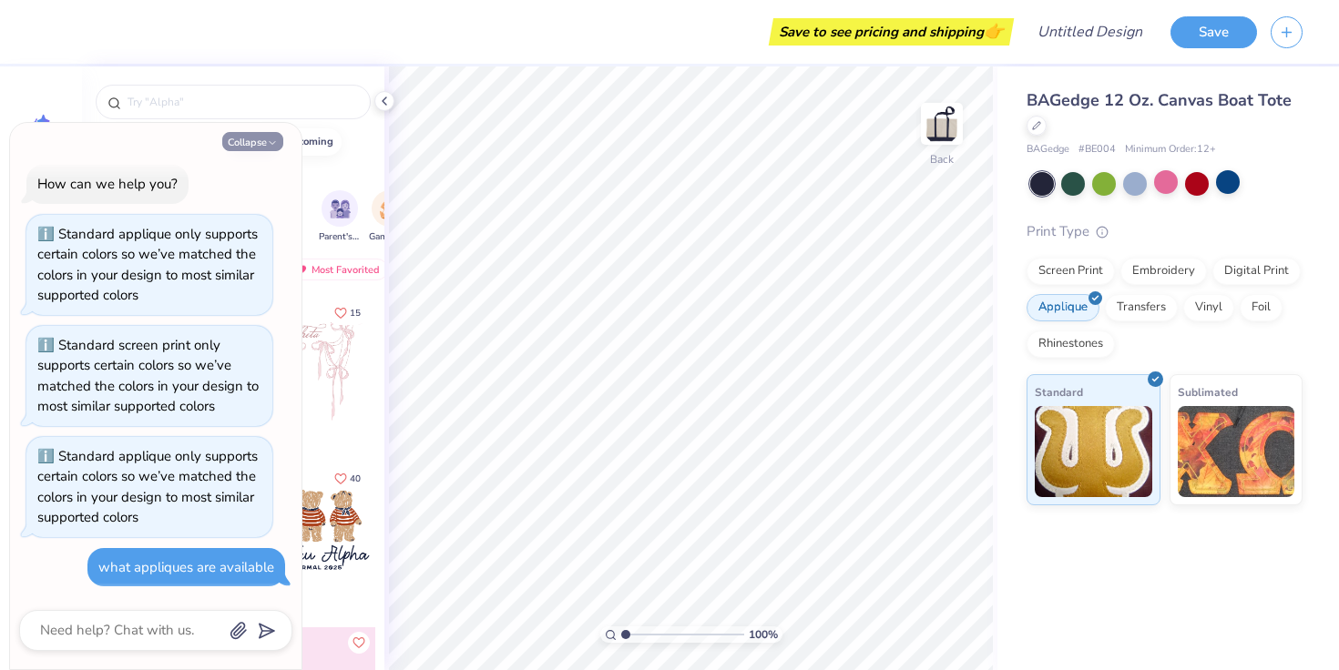
click at [265, 148] on button "Collapse" at bounding box center [252, 141] width 61 height 19
type textarea "x"
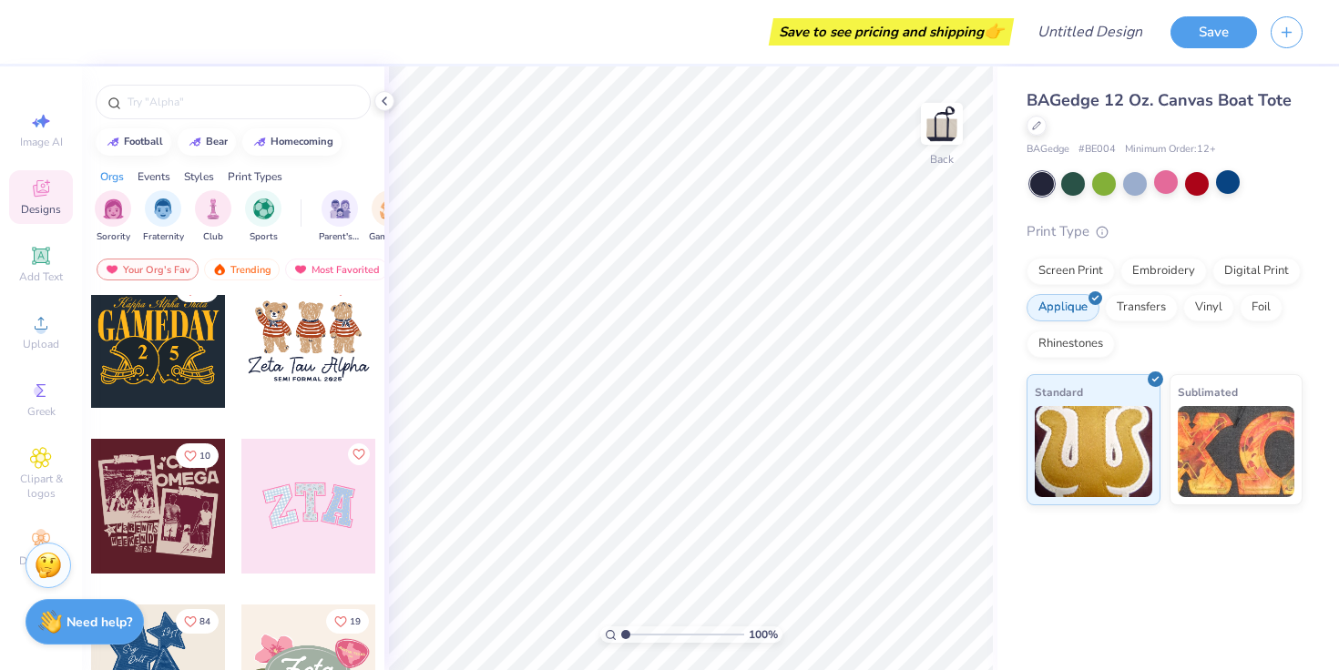
scroll to position [225, 0]
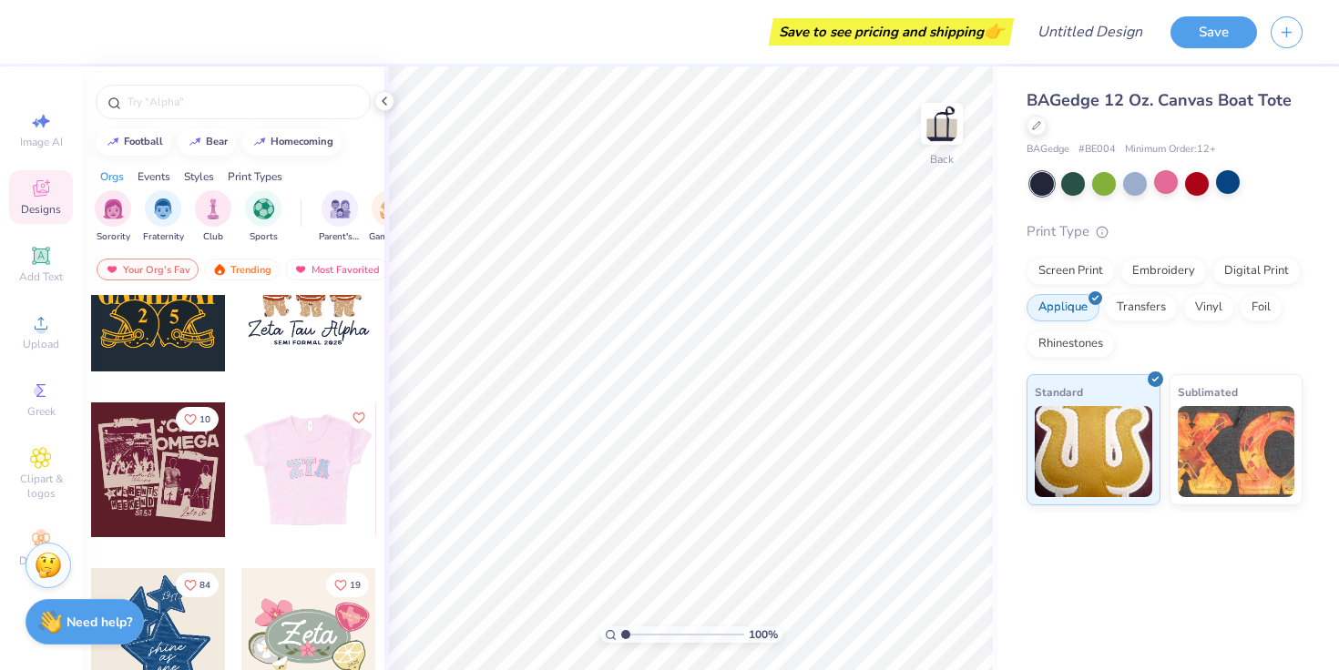
click at [312, 475] on div at bounding box center [307, 470] width 135 height 135
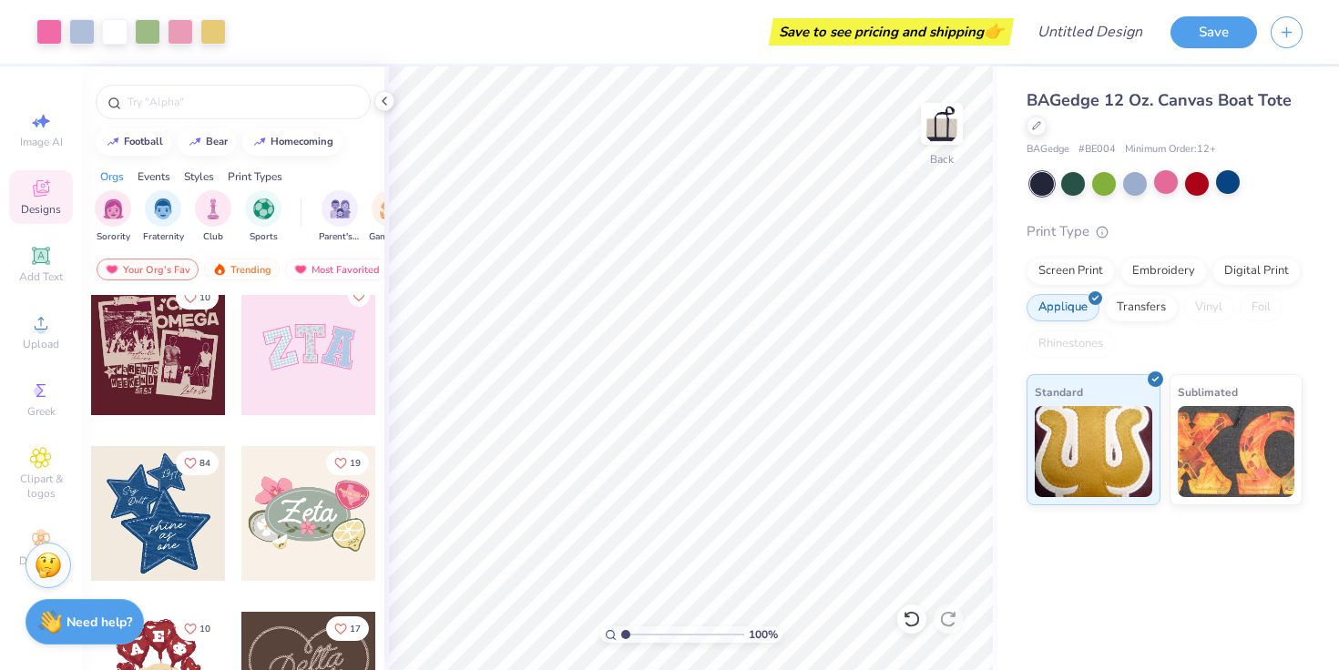
scroll to position [316, 0]
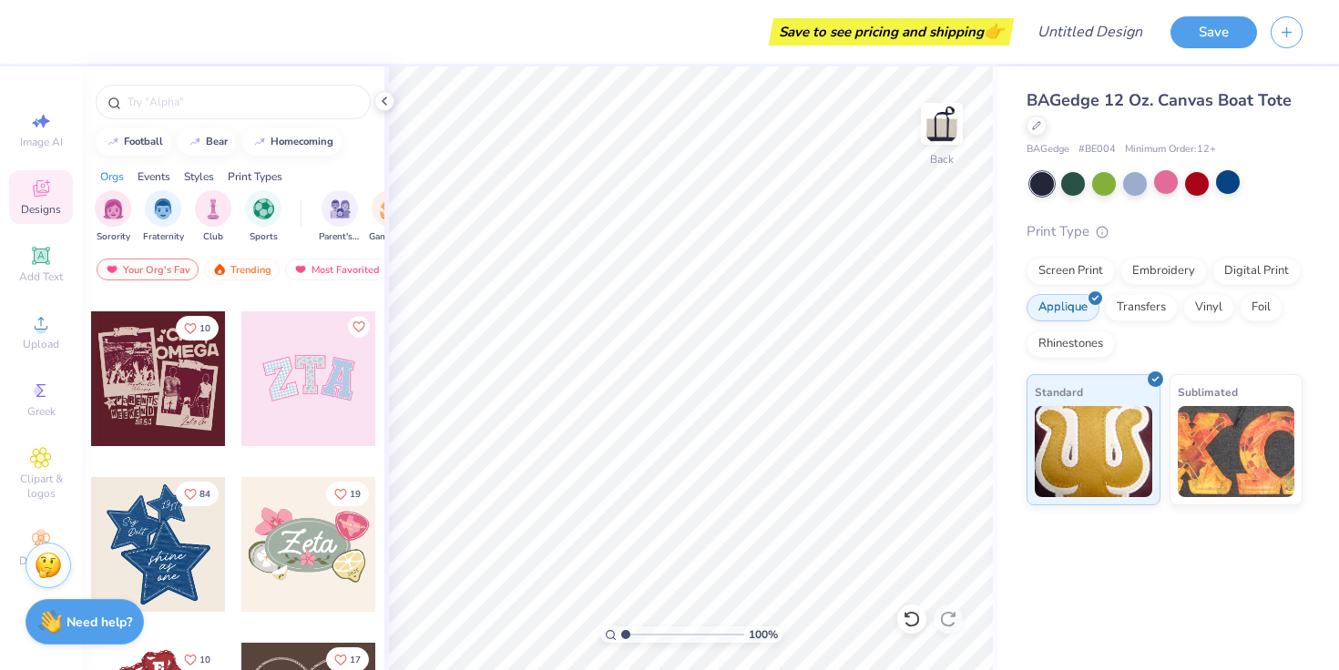
click at [340, 428] on div at bounding box center [308, 379] width 135 height 135
